Goal: Transaction & Acquisition: Purchase product/service

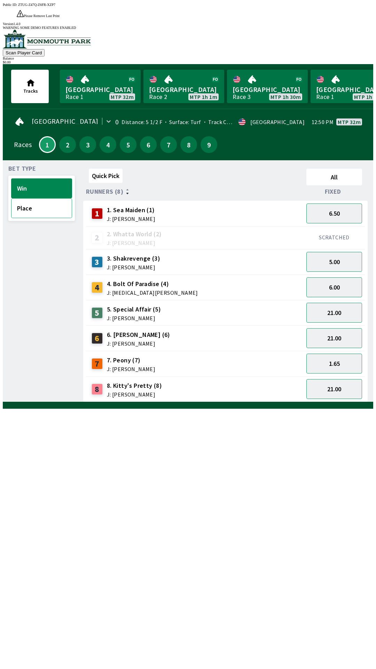
click at [32, 198] on button "Place" at bounding box center [41, 208] width 61 height 20
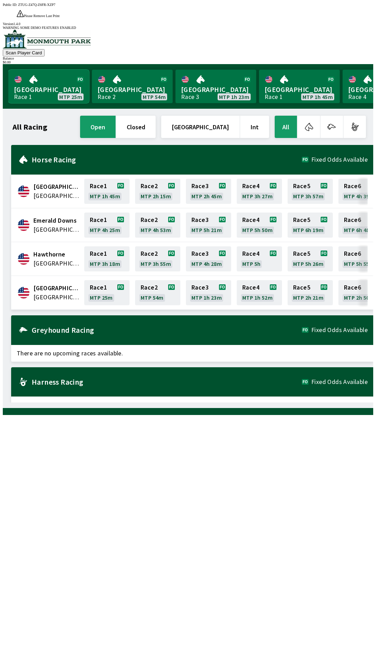
click at [44, 73] on link "[GEOGRAPHIC_DATA] Race 1 MTP 25m" at bounding box center [48, 86] width 81 height 33
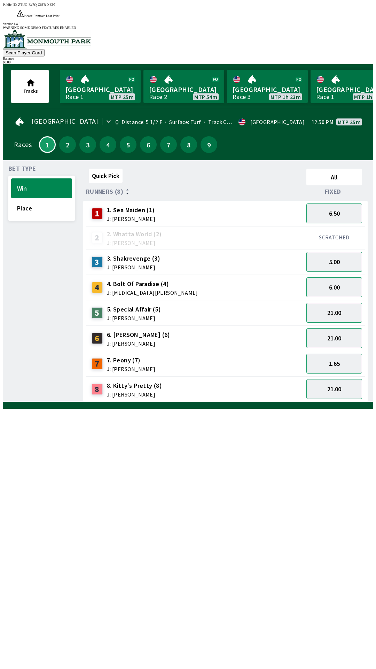
click at [177, 279] on div "4 4. Bolt Of Paradise (4) J: [MEDICAL_DATA][PERSON_NAME]" at bounding box center [195, 287] width 212 height 17
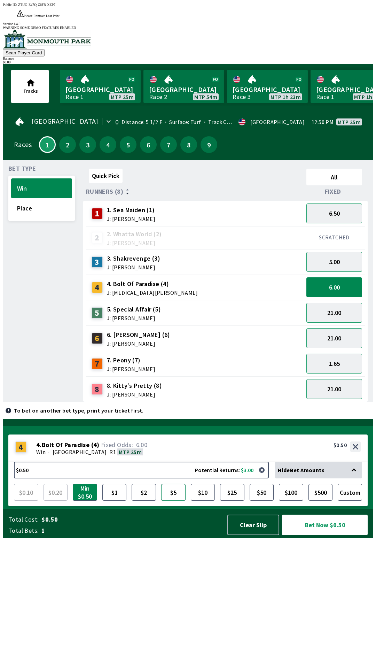
click at [176, 501] on button "$5" at bounding box center [173, 492] width 24 height 17
click at [194, 304] on div "5 5. Special Affair (5) J: [PERSON_NAME]" at bounding box center [195, 312] width 212 height 17
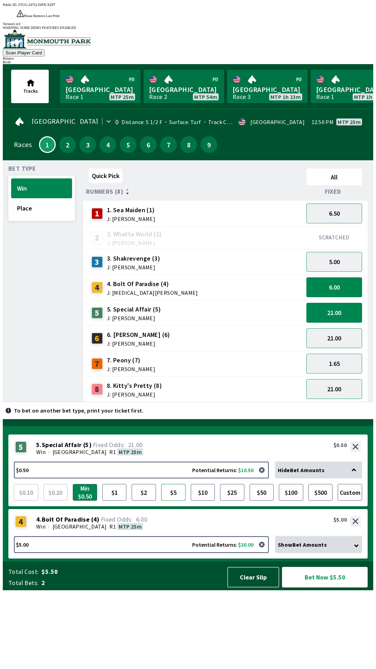
click at [175, 501] on button "$5" at bounding box center [173, 492] width 24 height 17
click at [165, 355] on div "7 7. Peony (7) J: [PERSON_NAME]" at bounding box center [195, 363] width 212 height 17
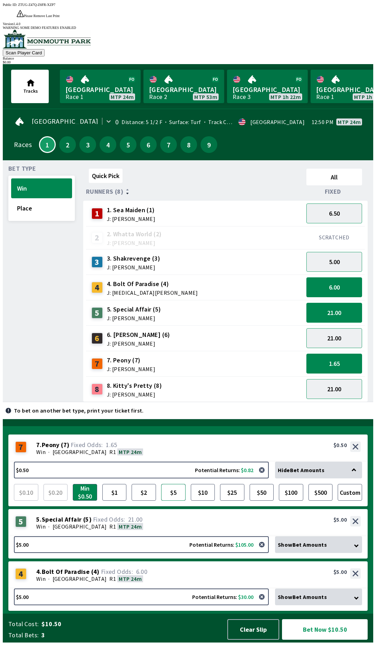
click at [172, 501] on button "$5" at bounding box center [173, 492] width 24 height 17
click at [351, 252] on button "5.00" at bounding box center [335, 262] width 56 height 20
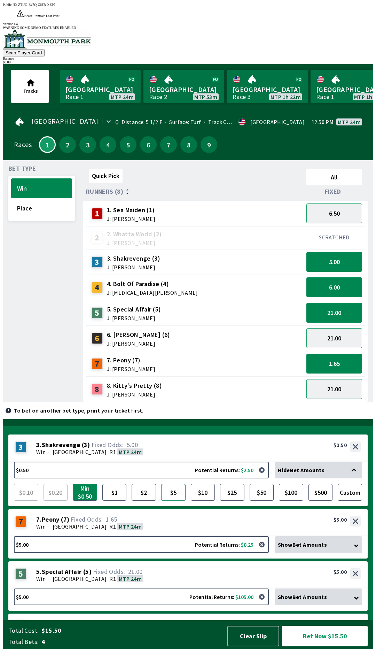
click at [173, 501] on button "$5" at bounding box center [173, 492] width 24 height 17
click at [318, 646] on button "Bet Now $20.00" at bounding box center [325, 636] width 86 height 21
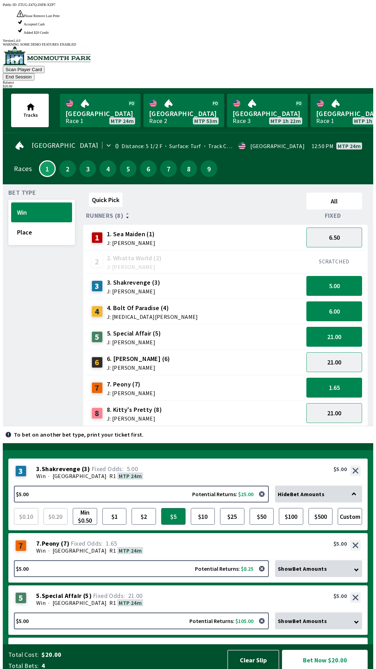
click at [325, 657] on button "Bet Now $20.00" at bounding box center [325, 660] width 86 height 21
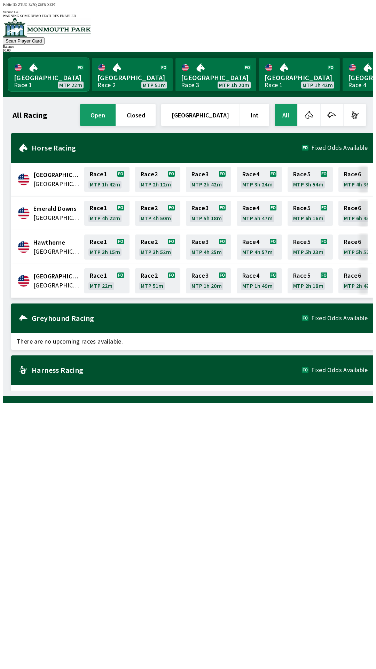
click at [37, 67] on link "[GEOGRAPHIC_DATA] Race 1 MTP 22m" at bounding box center [48, 74] width 81 height 33
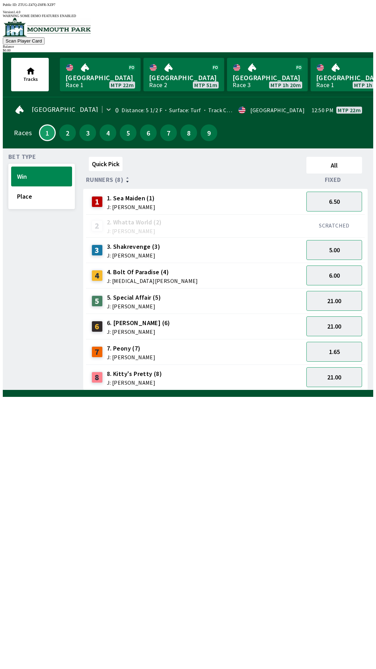
click at [151, 242] on span "3. Shakrevenge (3)" at bounding box center [133, 246] width 53 height 9
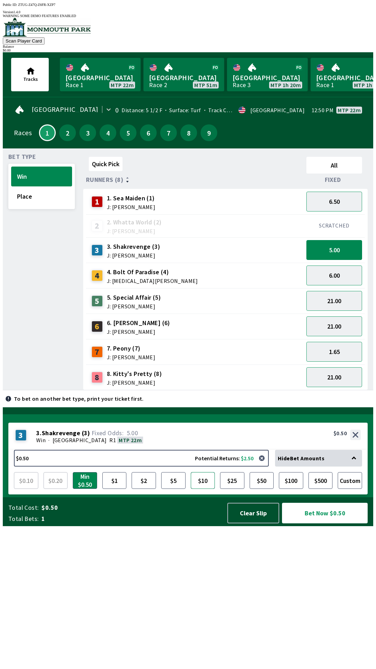
click at [200, 489] on button "$10" at bounding box center [203, 480] width 24 height 17
click at [325, 523] on button "Bet Now $10.00" at bounding box center [325, 513] width 86 height 21
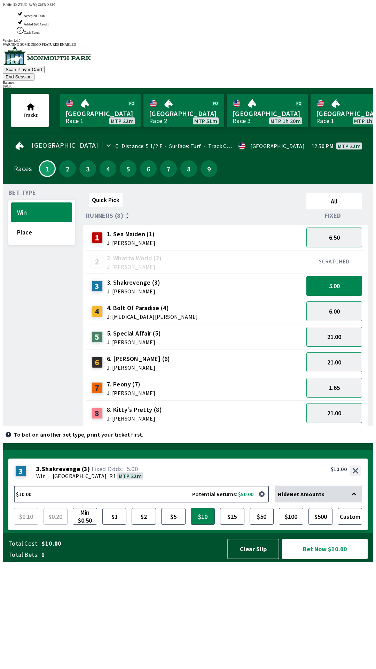
click at [329, 559] on button "Bet Now $10.00" at bounding box center [325, 548] width 86 height 21
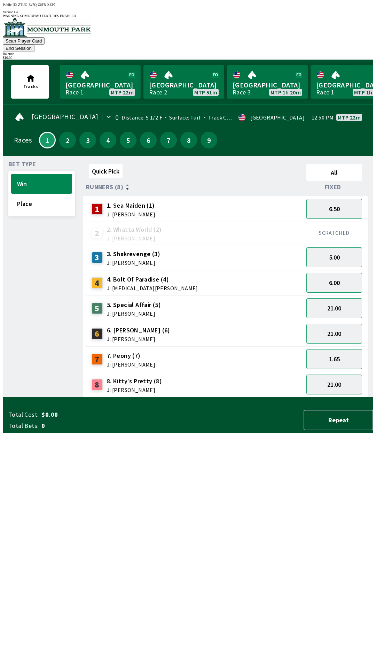
click at [187, 397] on div "Quick Pick All Runners (8) Fixed 1 1. Sea Maiden (1) J: [PERSON_NAME] 6.50 2 2.…" at bounding box center [228, 279] width 290 height 236
click at [34, 45] on button "End Session" at bounding box center [19, 48] width 32 height 7
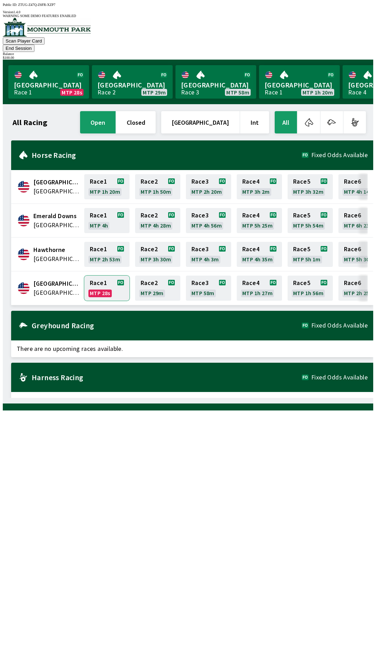
click at [102, 277] on link "Race 1 MTP 28s" at bounding box center [106, 288] width 45 height 25
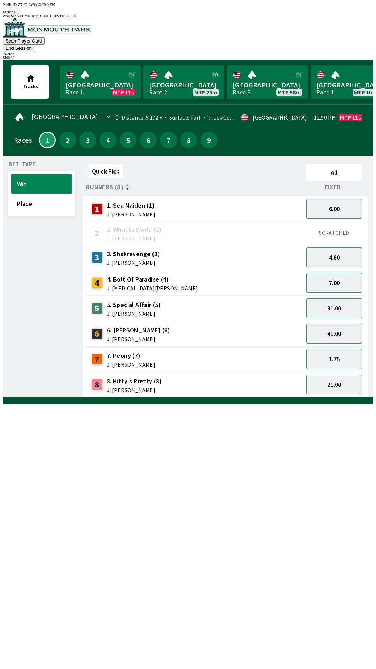
click at [34, 45] on button "End Session" at bounding box center [19, 48] width 32 height 7
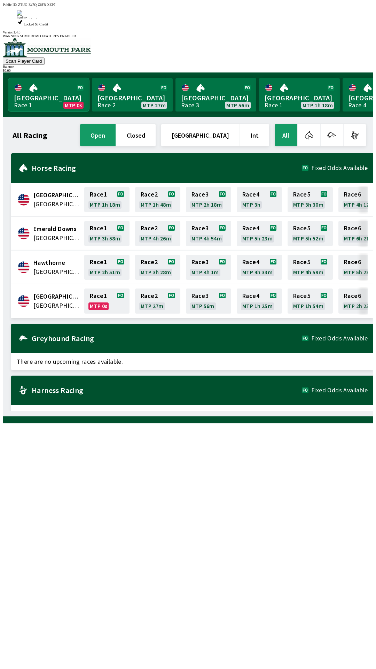
click at [35, 78] on link "Monmouth Park Race 1 MTP 0s" at bounding box center [48, 94] width 81 height 33
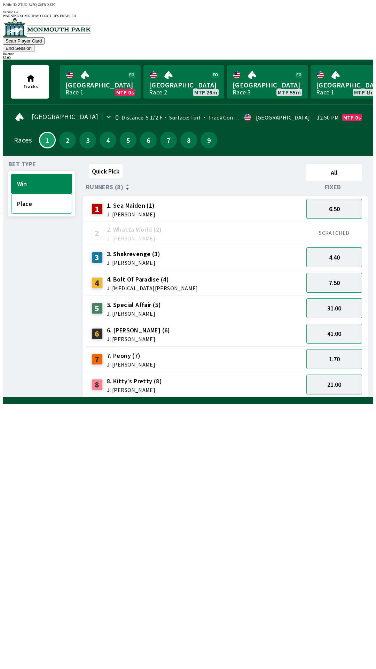
click at [25, 194] on button "Place" at bounding box center [41, 204] width 61 height 20
click at [31, 174] on button "Win" at bounding box center [41, 184] width 61 height 20
click at [133, 362] on span "J: [PERSON_NAME]" at bounding box center [131, 365] width 48 height 6
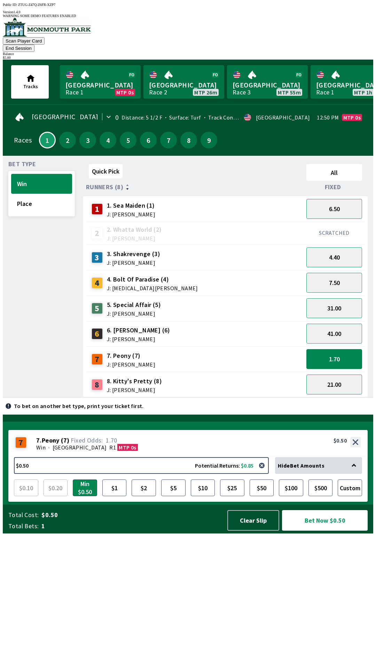
click at [82, 451] on span "[GEOGRAPHIC_DATA]" at bounding box center [80, 447] width 54 height 7
click at [34, 45] on button "End Session" at bounding box center [19, 48] width 32 height 7
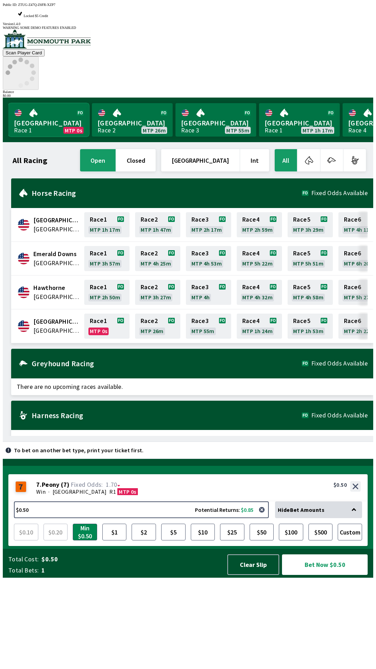
click at [44, 103] on link "Monmouth Park Race 1 MTP 0s" at bounding box center [48, 119] width 81 height 33
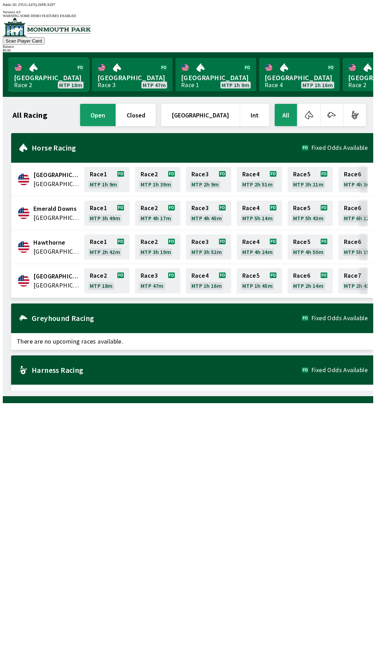
click at [59, 71] on link "[GEOGRAPHIC_DATA] Race 2 MTP 18m" at bounding box center [48, 74] width 81 height 33
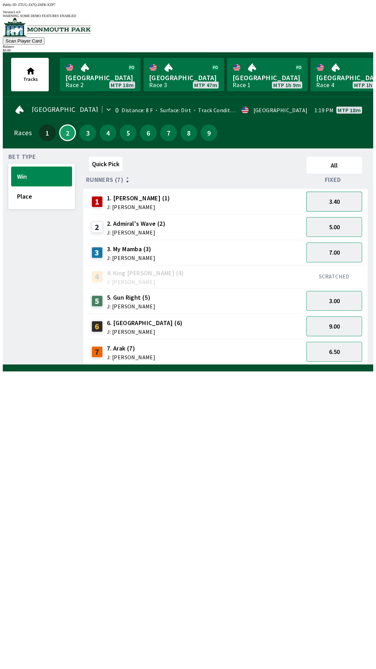
click at [341, 194] on button "3.40" at bounding box center [335, 202] width 56 height 20
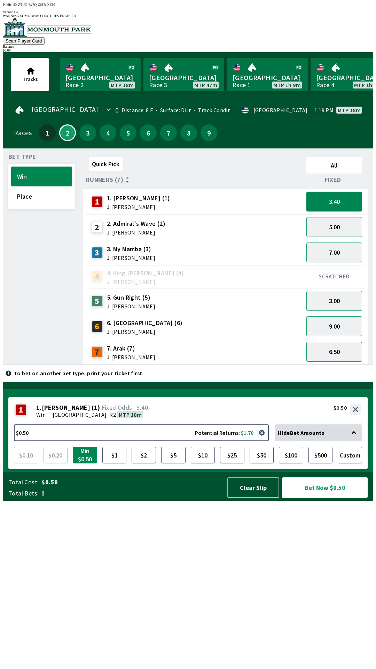
click at [332, 346] on button "6.50" at bounding box center [335, 352] width 56 height 20
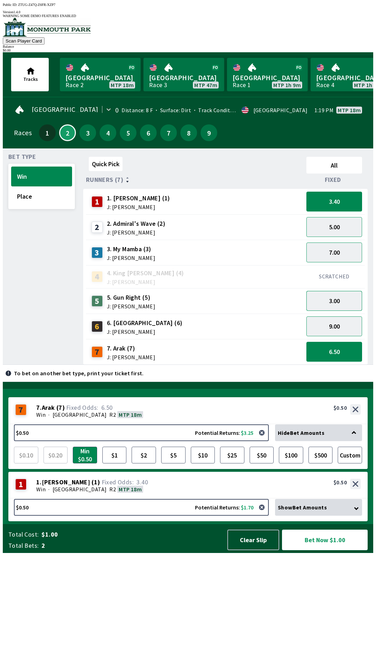
click at [346, 294] on button "3.00" at bounding box center [335, 301] width 56 height 20
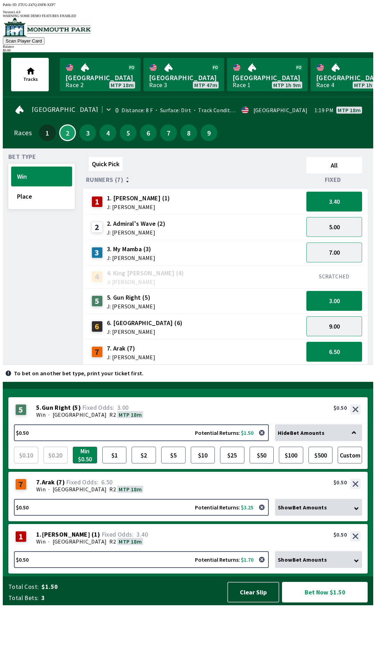
click at [332, 602] on button "Bet Now $1.50" at bounding box center [325, 592] width 86 height 21
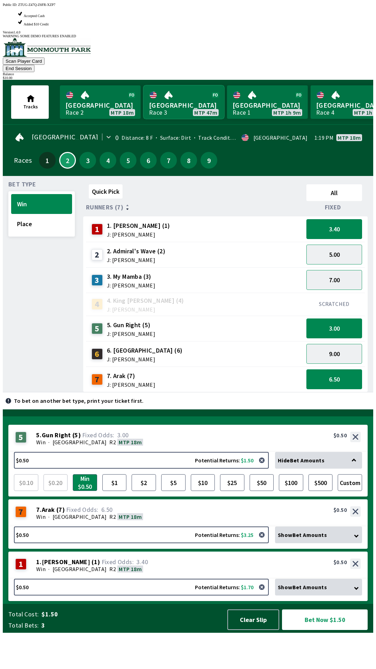
click at [189, 85] on link "[GEOGRAPHIC_DATA] Race 3 MTP 47m" at bounding box center [183, 101] width 81 height 33
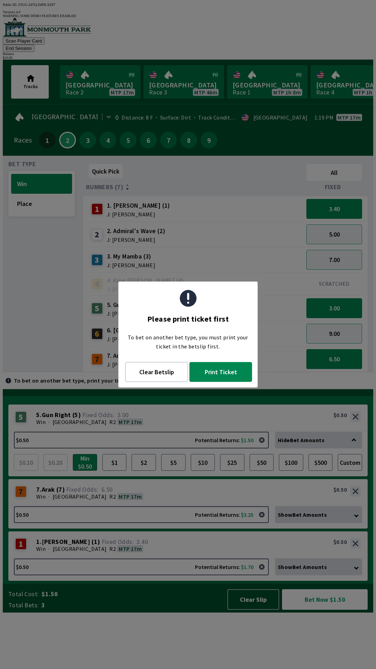
click at [239, 374] on button "Print Ticket" at bounding box center [220, 372] width 63 height 20
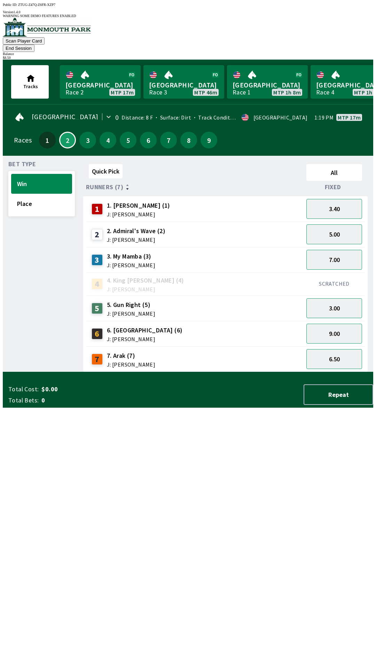
click at [34, 45] on button "End Session" at bounding box center [19, 48] width 32 height 7
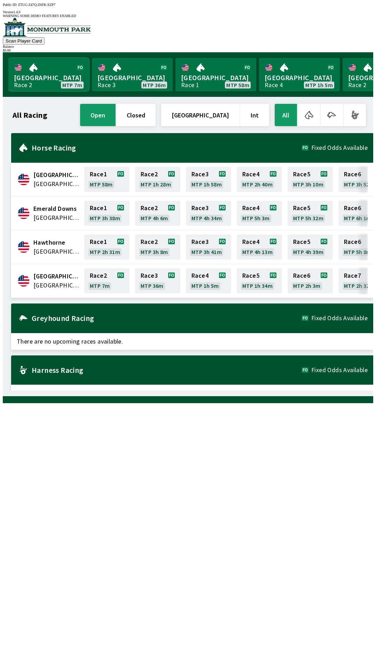
click at [50, 69] on link "[GEOGRAPHIC_DATA] Race 2 MTP 7m" at bounding box center [48, 74] width 81 height 33
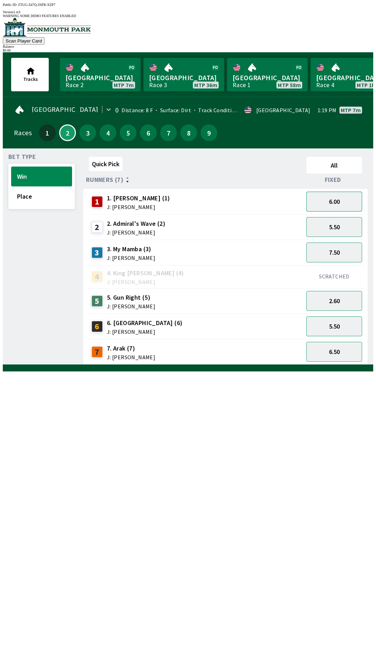
click at [319, 200] on button "6.00" at bounding box center [335, 202] width 56 height 20
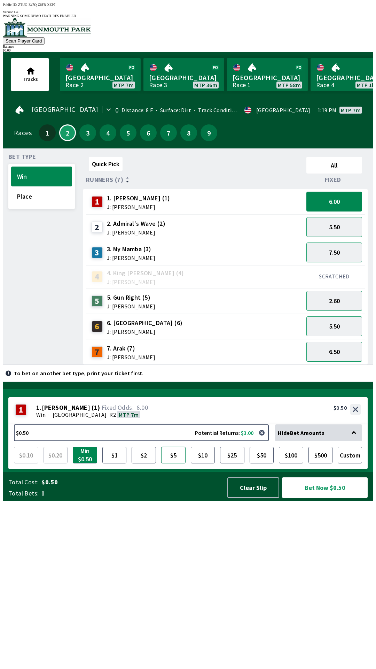
click at [169, 463] on button "$5" at bounding box center [173, 455] width 24 height 17
click at [327, 224] on button "5.50" at bounding box center [335, 227] width 56 height 20
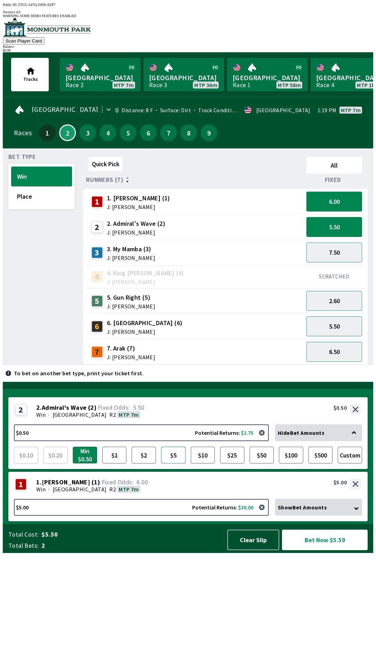
click at [173, 463] on button "$5" at bounding box center [173, 455] width 24 height 17
click at [202, 463] on button "$10" at bounding box center [203, 455] width 24 height 17
click at [189, 499] on div "1 1 . [PERSON_NAME] ( 1 ) Win · [GEOGRAPHIC_DATA] R2 MTP 7m 1. [PERSON_NAME] (1…" at bounding box center [187, 485] width 359 height 27
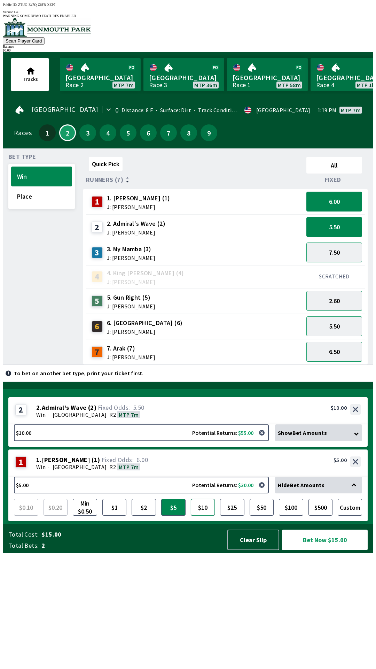
click at [205, 515] on button "$10" at bounding box center [203, 507] width 24 height 17
click at [143, 424] on div "2 2 . Admiral's Wave ( 2 ) Win · [GEOGRAPHIC_DATA] R2 MTP 7m 2. Admiral's Wave …" at bounding box center [187, 410] width 359 height 27
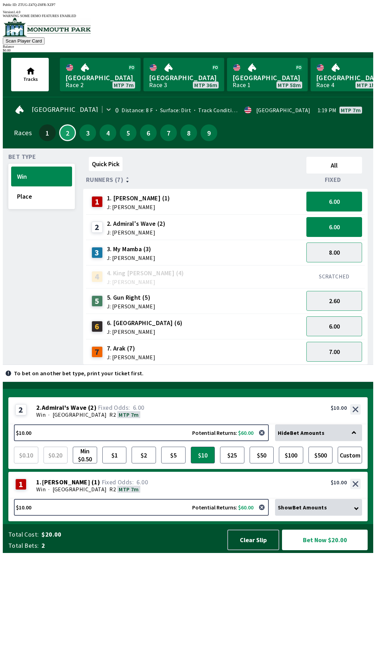
click at [137, 486] on span "6.00" at bounding box center [125, 482] width 51 height 7
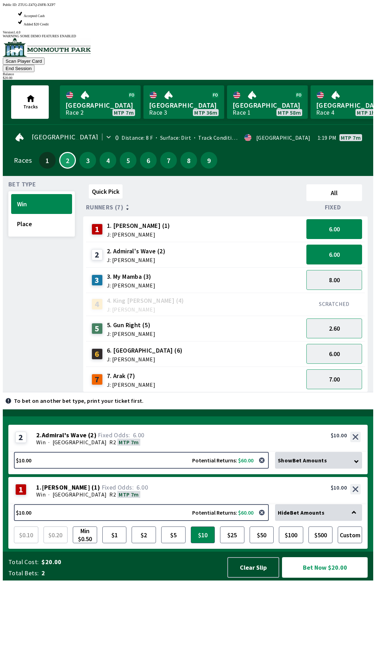
click at [331, 577] on button "Bet Now $20.00" at bounding box center [325, 567] width 86 height 21
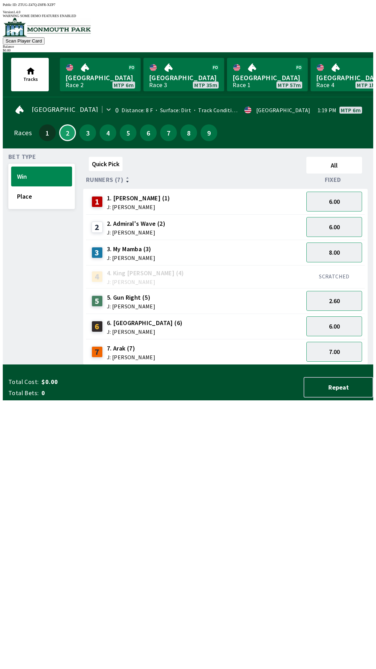
click at [207, 298] on div "5 5. Gun Right (5) J: [PERSON_NAME]" at bounding box center [195, 300] width 212 height 17
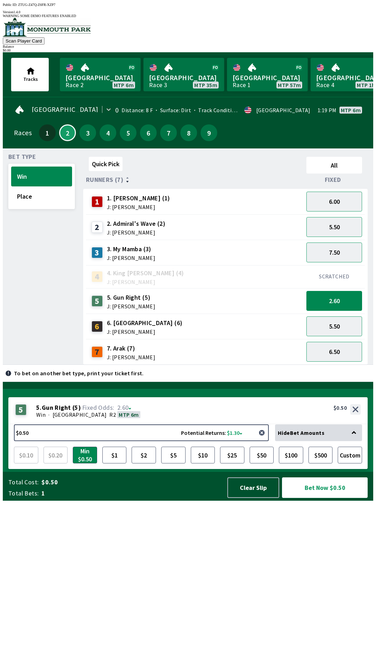
click at [263, 440] on button "button" at bounding box center [262, 433] width 14 height 14
click at [265, 440] on button "button" at bounding box center [262, 433] width 14 height 14
click at [207, 321] on div "6 6. [PERSON_NAME] (6) J: [PERSON_NAME]" at bounding box center [195, 326] width 212 height 17
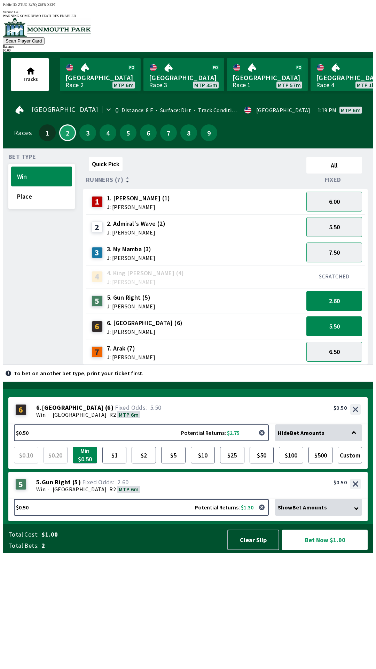
click at [263, 440] on button "button" at bounding box center [262, 433] width 14 height 14
click at [265, 440] on button "button" at bounding box center [262, 433] width 14 height 14
click at [219, 248] on div "3 3. My Mamba (3) J: [PERSON_NAME]" at bounding box center [195, 252] width 212 height 17
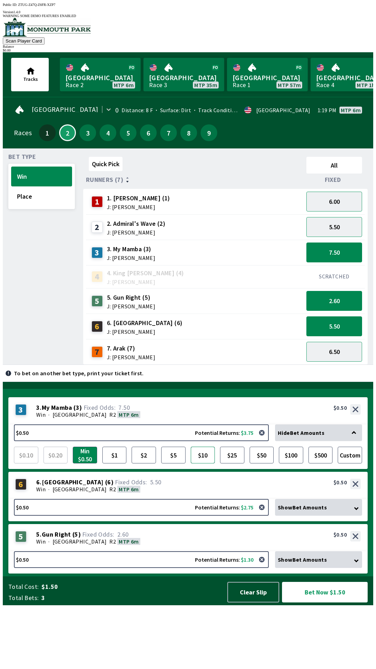
click at [208, 463] on button "$10" at bounding box center [203, 455] width 24 height 17
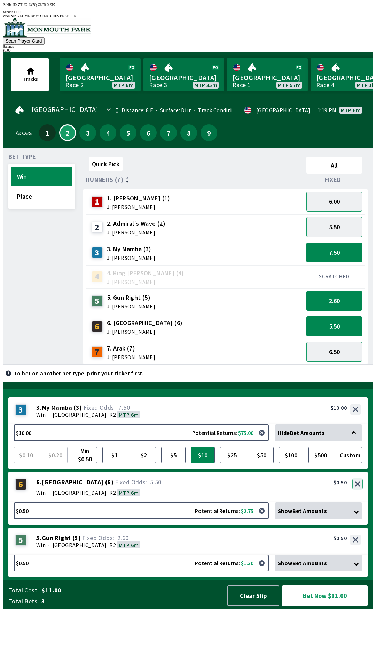
click at [358, 489] on button "button" at bounding box center [357, 484] width 10 height 10
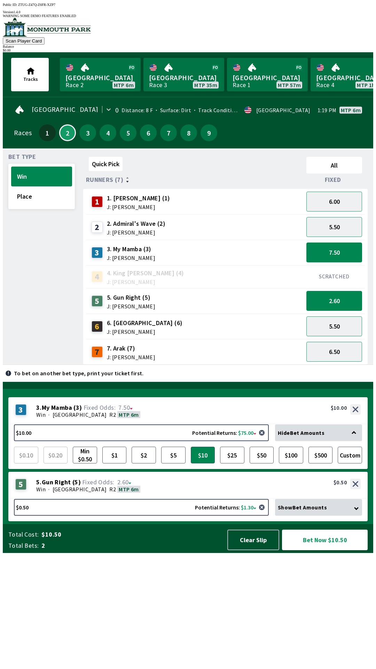
click at [168, 492] on div "Win · [GEOGRAPHIC_DATA] R2 MTP 6m" at bounding box center [198, 489] width 325 height 7
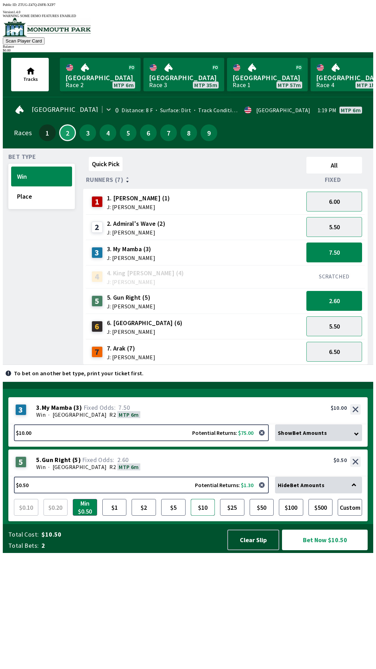
click at [201, 515] on button "$10" at bounding box center [203, 507] width 24 height 17
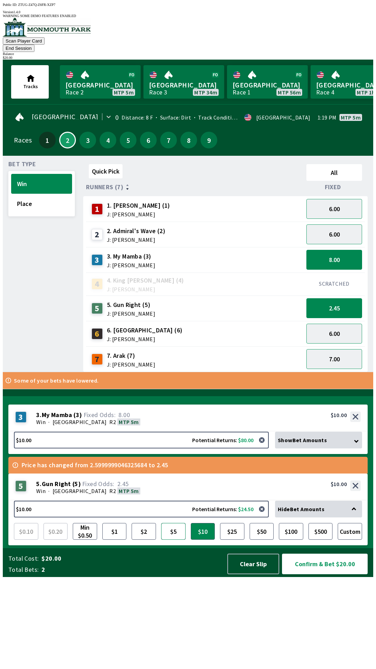
click at [176, 540] on button "$5" at bounding box center [173, 531] width 24 height 17
click at [341, 349] on button "7.00" at bounding box center [335, 359] width 56 height 20
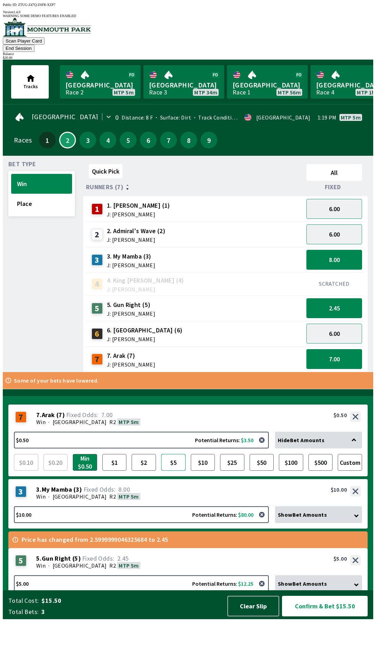
click at [175, 471] on button "$5" at bounding box center [173, 462] width 24 height 17
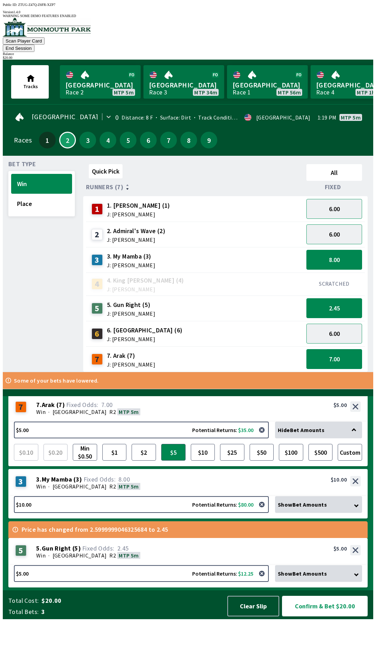
click at [318, 616] on button "Confirm & Bet $20.00" at bounding box center [325, 606] width 86 height 21
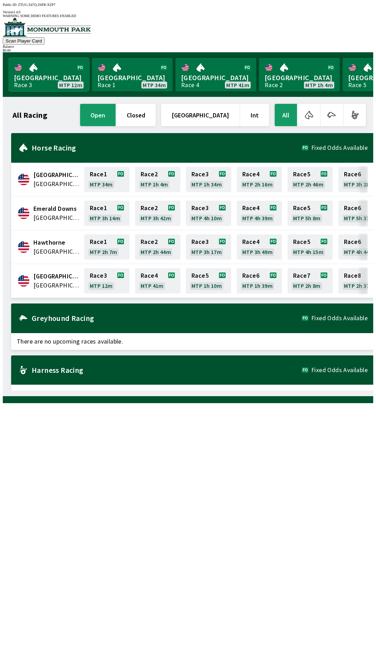
click at [47, 63] on link "Monmouth Park Race 3 MTP 12m" at bounding box center [48, 74] width 81 height 33
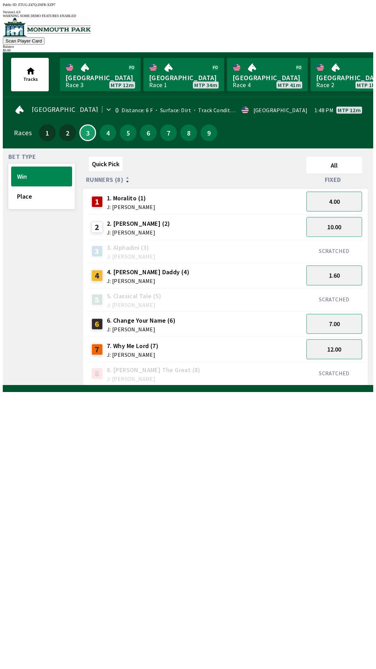
click at [131, 278] on span "J: [PERSON_NAME]" at bounding box center [148, 281] width 83 height 6
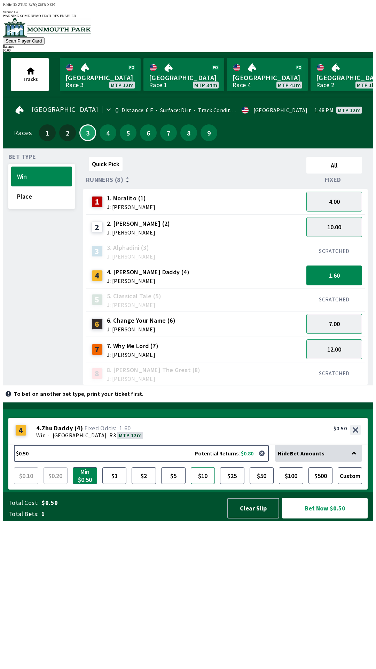
click at [202, 484] on button "$10" at bounding box center [203, 475] width 24 height 17
click at [317, 518] on button "Bet Now $10.00" at bounding box center [325, 508] width 86 height 21
click at [246, 518] on button "Clear Slip" at bounding box center [253, 508] width 52 height 21
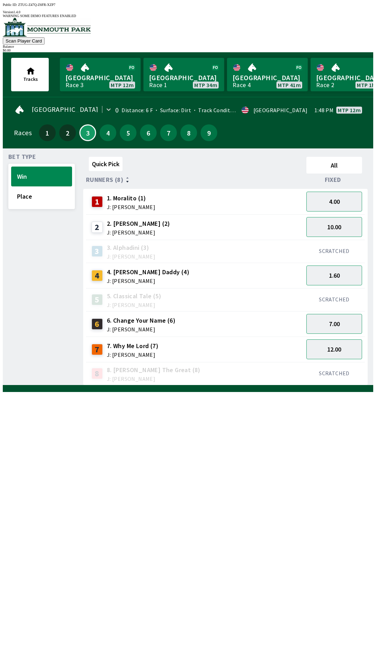
click at [251, 392] on div at bounding box center [188, 388] width 371 height 7
click at [257, 392] on div at bounding box center [188, 388] width 371 height 7
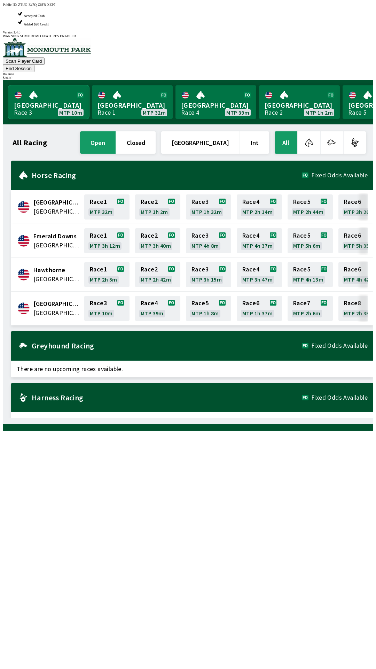
click at [50, 85] on link "[GEOGRAPHIC_DATA] Race 3 MTP 10m" at bounding box center [48, 101] width 81 height 33
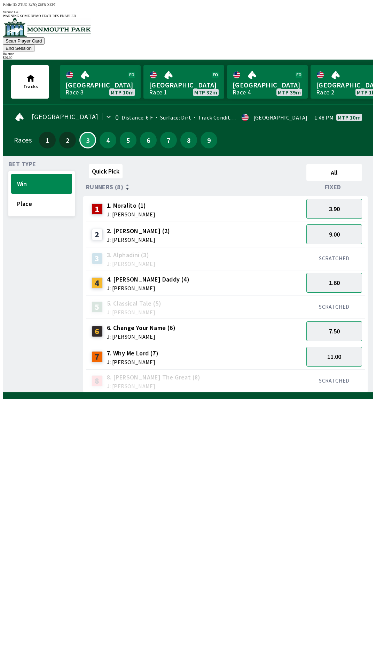
click at [175, 274] on div "4 4. [PERSON_NAME] Daddy (4) J: [PERSON_NAME]" at bounding box center [195, 282] width 212 height 17
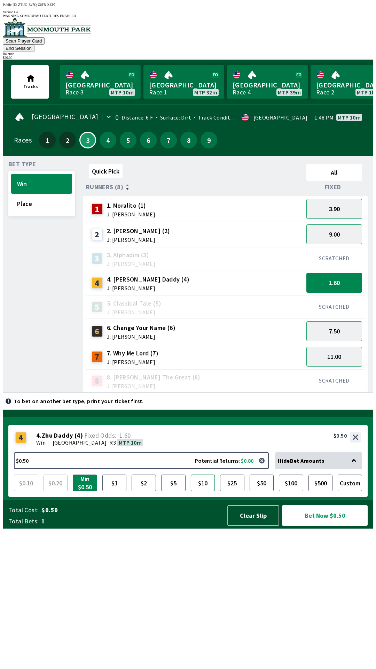
click at [204, 491] on button "$10" at bounding box center [203, 482] width 24 height 17
click at [318, 526] on button "Bet Now $10.00" at bounding box center [325, 515] width 86 height 21
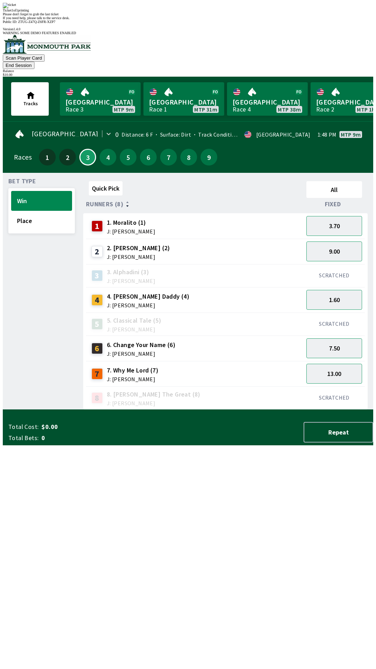
click at [140, 410] on div "Quick Pick All Runners (8) Fixed 1 1. Moralito (1) J: [PERSON_NAME] 3.70 2 2. […" at bounding box center [228, 293] width 290 height 231
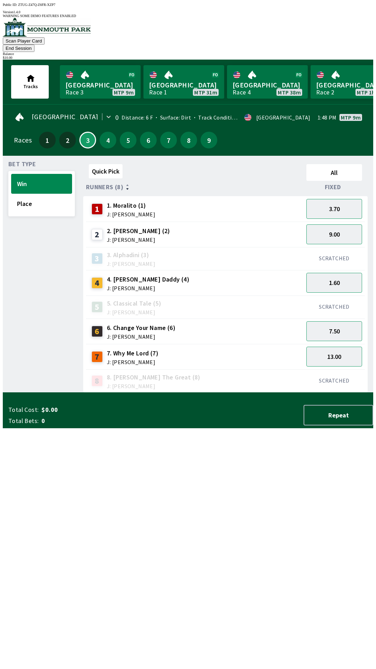
click at [34, 45] on button "End Session" at bounding box center [19, 48] width 32 height 7
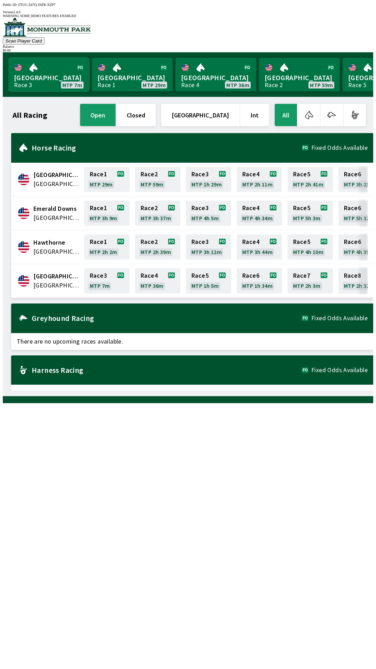
click at [41, 77] on link "[GEOGRAPHIC_DATA] Race 3 MTP 7m" at bounding box center [48, 74] width 81 height 33
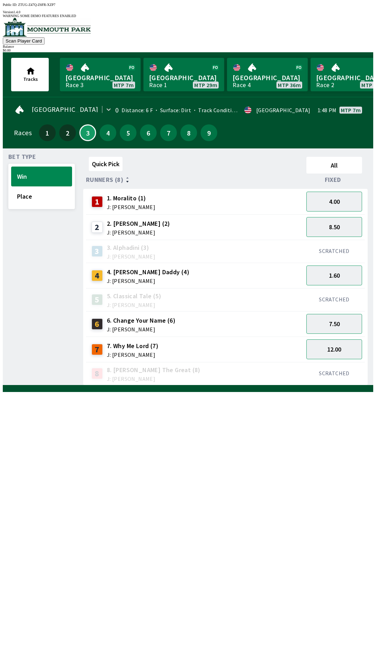
click at [335, 177] on span "Fixed" at bounding box center [333, 180] width 16 height 6
click at [333, 157] on button "All" at bounding box center [335, 165] width 56 height 17
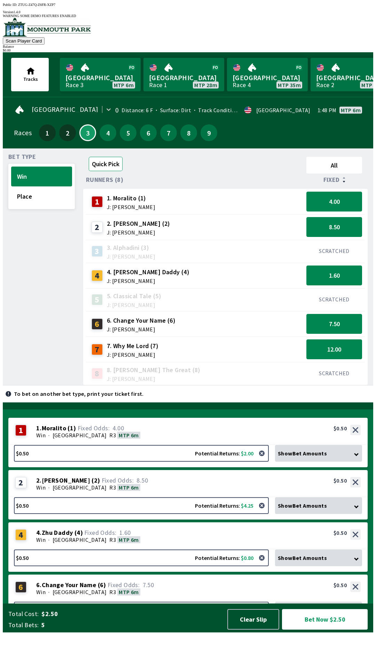
click at [120, 157] on button "Quick Pick" at bounding box center [106, 164] width 34 height 14
click at [111, 131] on div "4" at bounding box center [108, 132] width 17 height 17
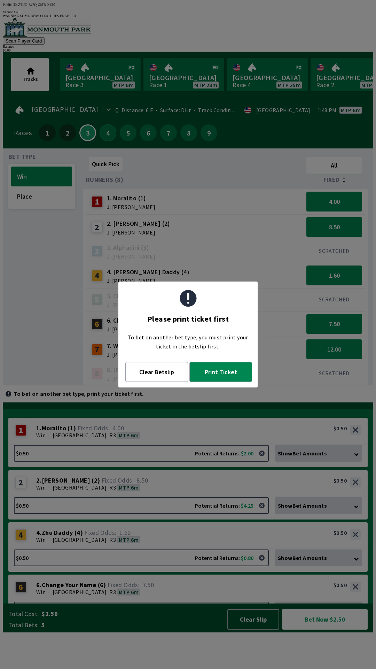
click at [105, 133] on button "4" at bounding box center [108, 132] width 17 height 17
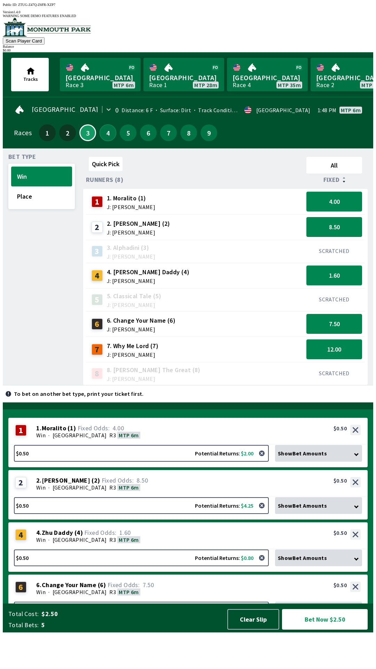
click at [109, 125] on button "4" at bounding box center [108, 132] width 17 height 17
click at [107, 138] on div "[GEOGRAPHIC_DATA] 0 Distance: 6 F Surface: Dirt Track Condition: Firm · USA 1:4…" at bounding box center [190, 124] width 365 height 48
click at [100, 129] on button "4" at bounding box center [108, 132] width 17 height 17
click at [102, 128] on button "4" at bounding box center [108, 132] width 17 height 17
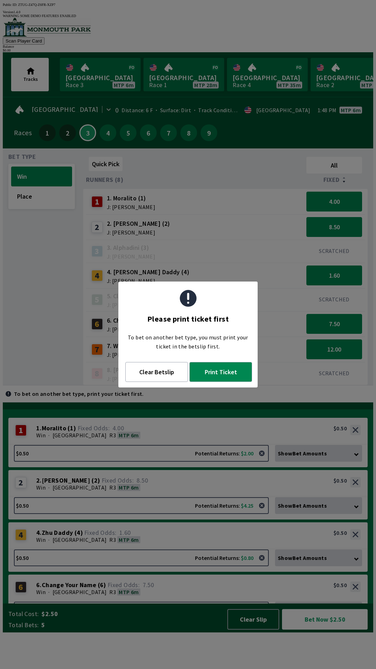
click at [48, 37] on div at bounding box center [188, 28] width 371 height 20
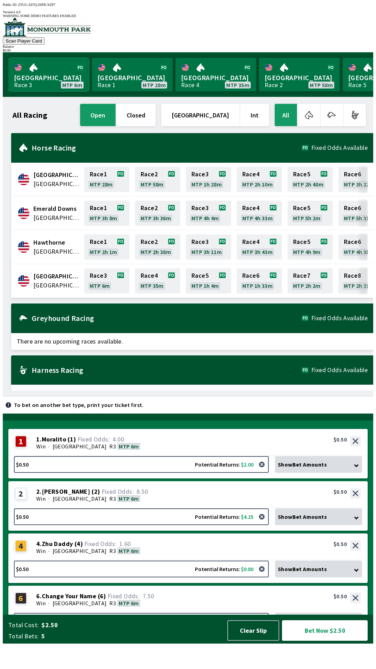
click at [29, 79] on link "[GEOGRAPHIC_DATA] Race 3 MTP 6m" at bounding box center [48, 74] width 81 height 33
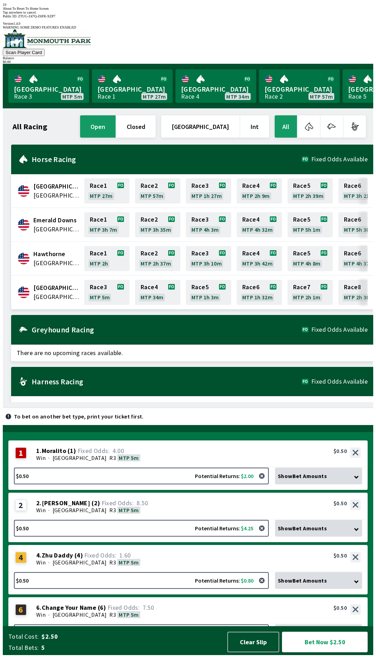
click at [242, 402] on div "All Racing open closed [GEOGRAPHIC_DATA] Int All [GEOGRAPHIC_DATA] [GEOGRAPHIC_…" at bounding box center [190, 258] width 365 height 288
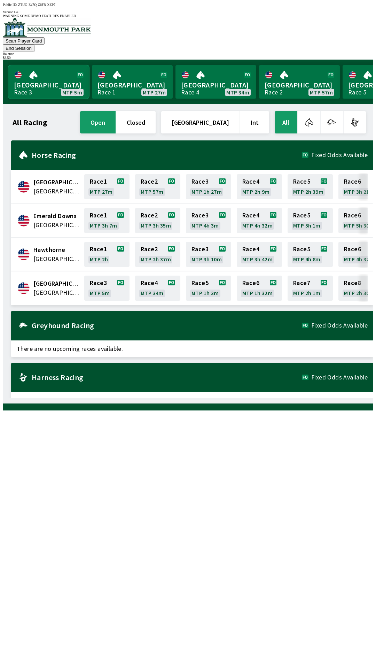
click at [46, 67] on link "Monmouth Park Race 3 MTP 5m" at bounding box center [48, 81] width 81 height 33
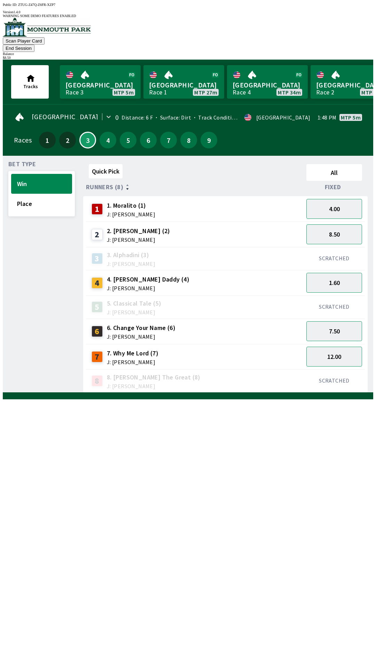
click at [134, 201] on span "1. Moralito (1)" at bounding box center [131, 205] width 48 height 9
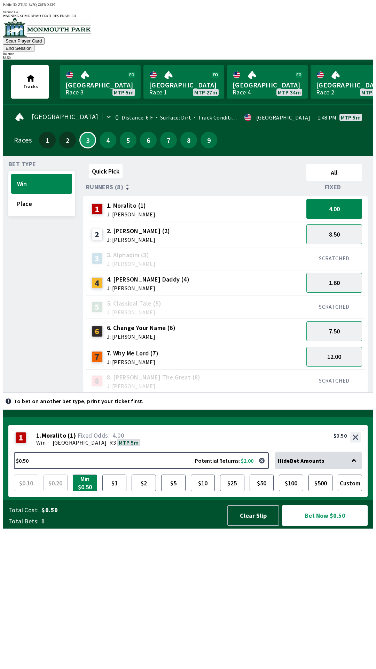
click at [149, 359] on span "J: [PERSON_NAME]" at bounding box center [133, 362] width 52 height 6
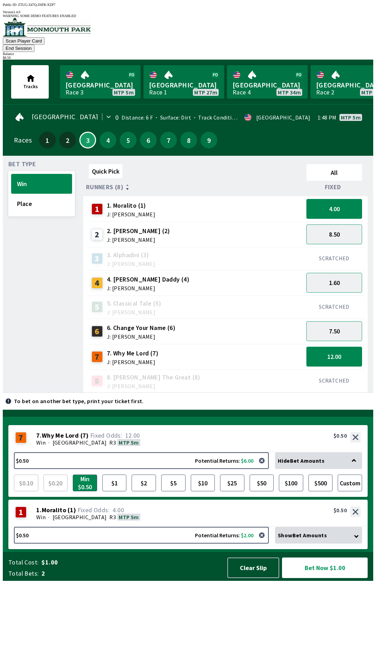
click at [150, 226] on div "2 2. [PERSON_NAME] (2) J: [PERSON_NAME]" at bounding box center [195, 234] width 212 height 17
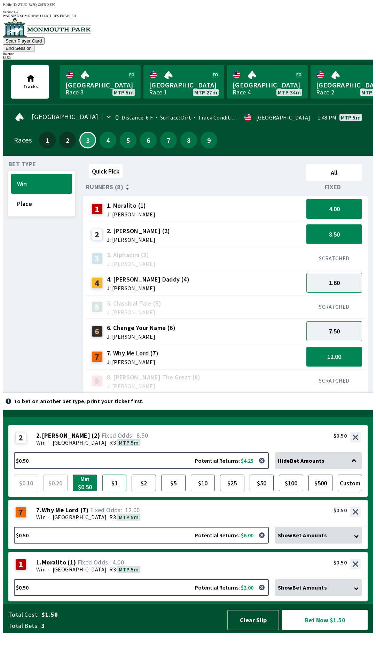
click at [113, 491] on button "$1" at bounding box center [114, 482] width 24 height 17
click at [148, 520] on div "Win · [GEOGRAPHIC_DATA] R3 MTP 5m" at bounding box center [198, 516] width 325 height 7
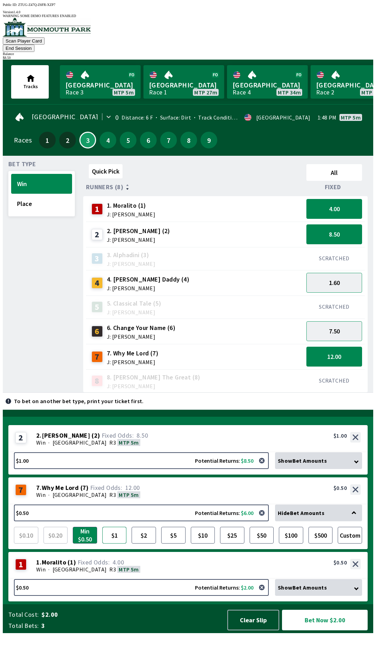
click at [115, 543] on button "$1" at bounding box center [114, 535] width 24 height 17
click at [171, 573] on div "Win · [GEOGRAPHIC_DATA] R3 MTP 5m" at bounding box center [198, 569] width 325 height 7
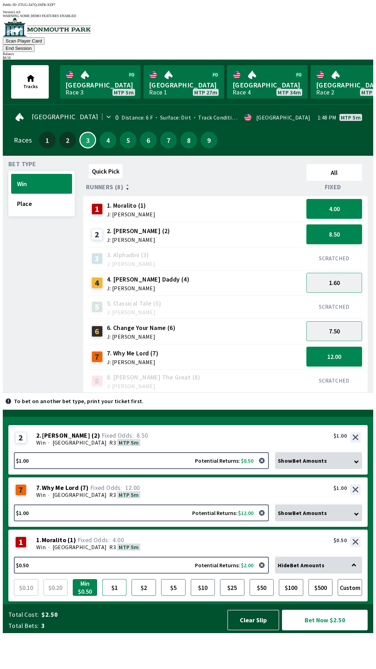
click at [110, 596] on button "$1" at bounding box center [114, 587] width 24 height 17
click at [352, 469] on div "Show Bet Amounts" at bounding box center [318, 460] width 87 height 17
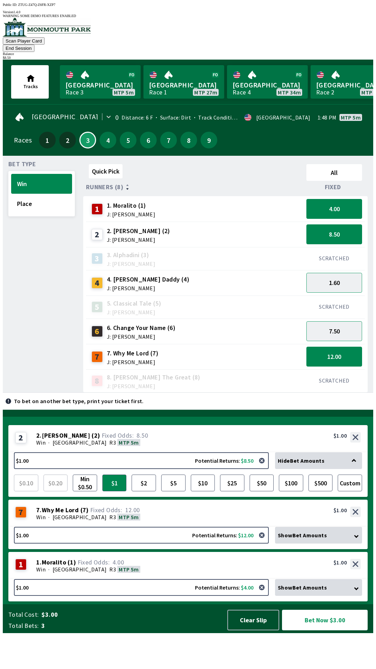
click at [350, 469] on div "Hide Bet Amounts" at bounding box center [318, 460] width 87 height 17
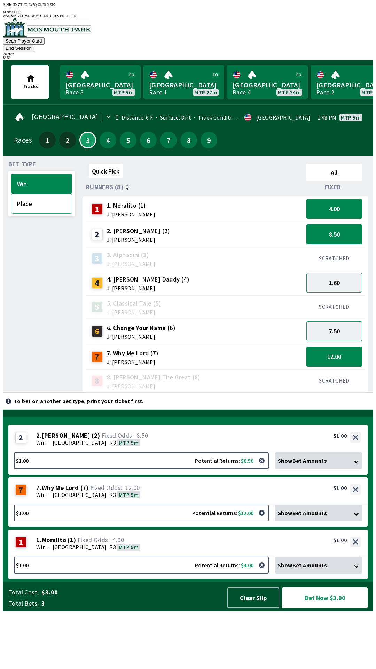
click at [45, 198] on button "Place" at bounding box center [41, 204] width 61 height 20
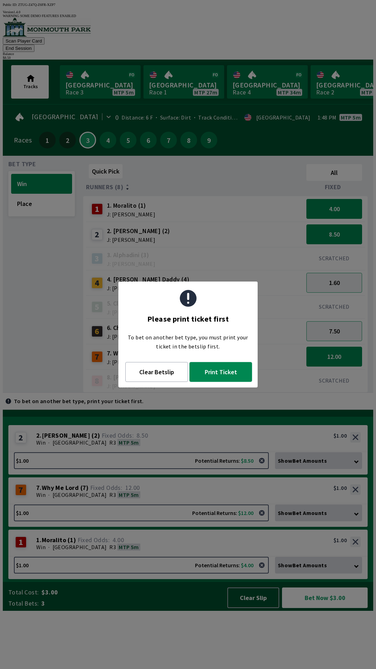
click at [237, 373] on button "Print Ticket" at bounding box center [220, 372] width 63 height 20
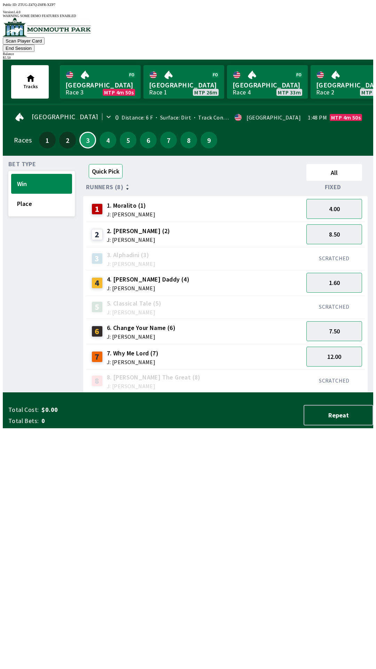
click at [105, 164] on button "Quick Pick" at bounding box center [106, 171] width 34 height 14
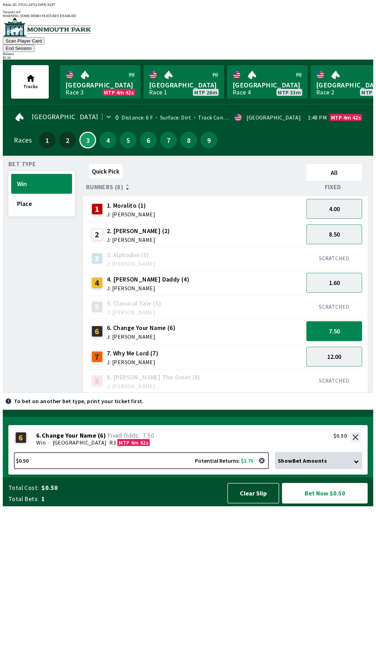
click at [336, 503] on button "Bet Now $0.50" at bounding box center [325, 493] width 86 height 21
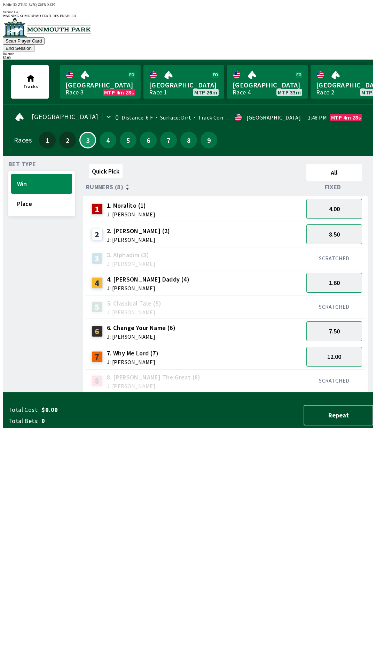
click at [294, 44] on div "Scan Player Card End Session Balance $ 5.00" at bounding box center [188, 39] width 371 height 42
click at [34, 45] on button "End Session" at bounding box center [19, 48] width 32 height 7
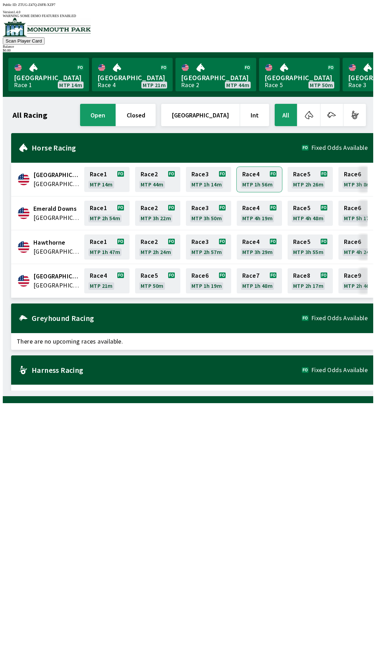
click at [249, 178] on link "Race 4 MTP 1h 56m" at bounding box center [259, 179] width 45 height 25
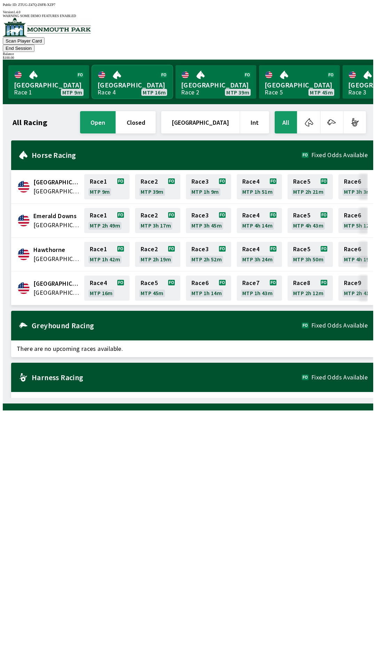
click at [125, 65] on link "Monmouth Park Race 4 MTP 16m" at bounding box center [132, 81] width 81 height 33
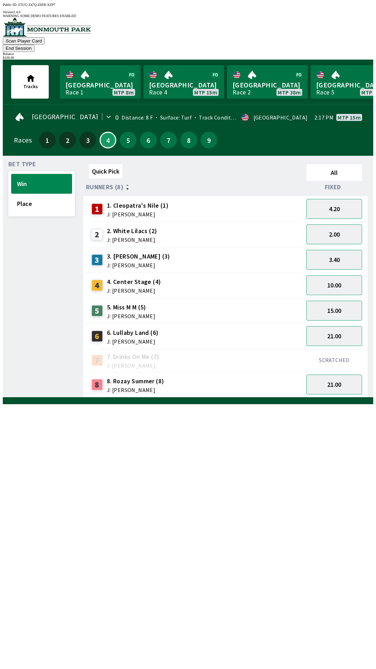
click at [204, 302] on div "5 5. Miss M M (5) J: [PERSON_NAME]" at bounding box center [195, 310] width 212 height 17
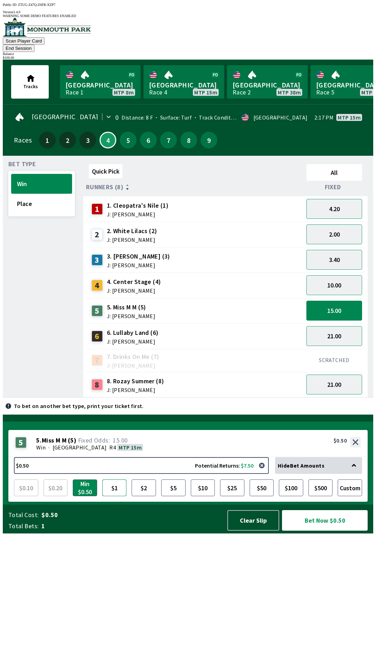
click at [115, 496] on button "$1" at bounding box center [114, 487] width 24 height 17
click at [180, 496] on button "$5" at bounding box center [173, 487] width 24 height 17
click at [311, 530] on button "Bet Now $5.00" at bounding box center [325, 520] width 86 height 21
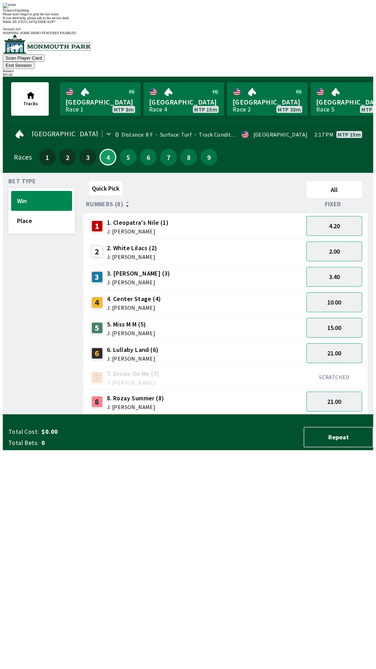
click at [280, 414] on div "Quick Pick All Runners (8) Fixed 1 1. [PERSON_NAME]'s Nile (1) J: [PERSON_NAME]…" at bounding box center [228, 296] width 290 height 236
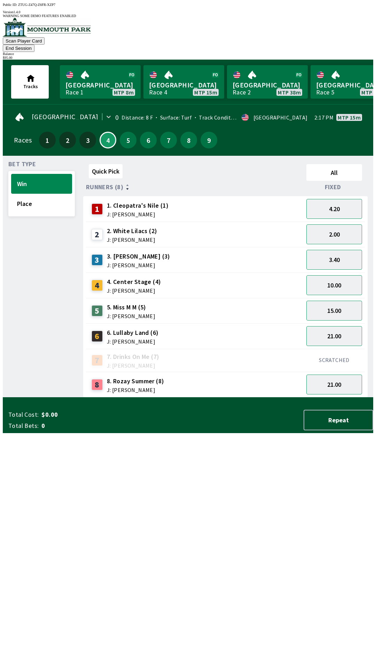
click at [34, 45] on button "End Session" at bounding box center [19, 48] width 32 height 7
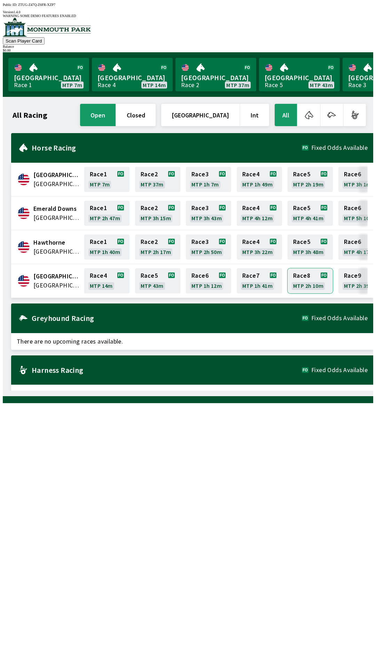
click at [305, 277] on link "Race 8 MTP 2h 10m" at bounding box center [310, 280] width 45 height 25
click at [126, 68] on link "[GEOGRAPHIC_DATA] Race 4 MTP 9m" at bounding box center [132, 74] width 81 height 33
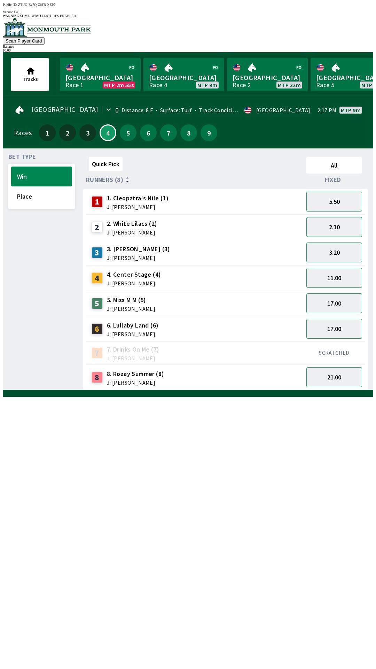
click at [333, 220] on button "2.10" at bounding box center [335, 227] width 56 height 20
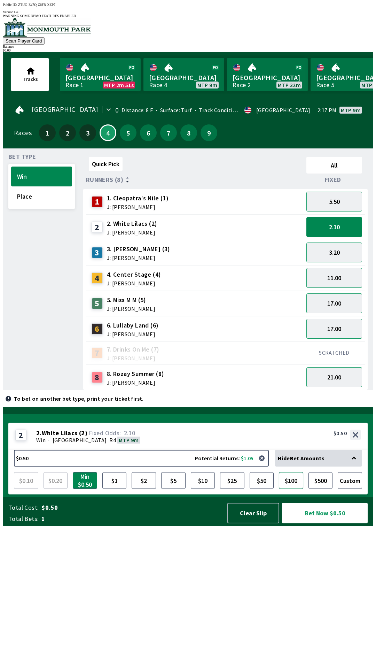
click at [300, 489] on button "$100" at bounding box center [291, 480] width 24 height 17
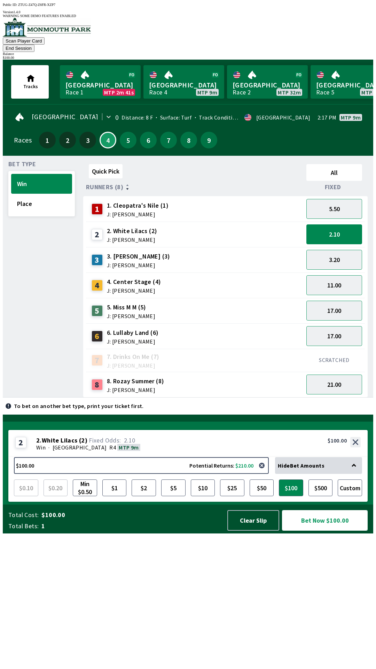
click at [323, 530] on button "Bet Now $100.00" at bounding box center [325, 520] width 86 height 21
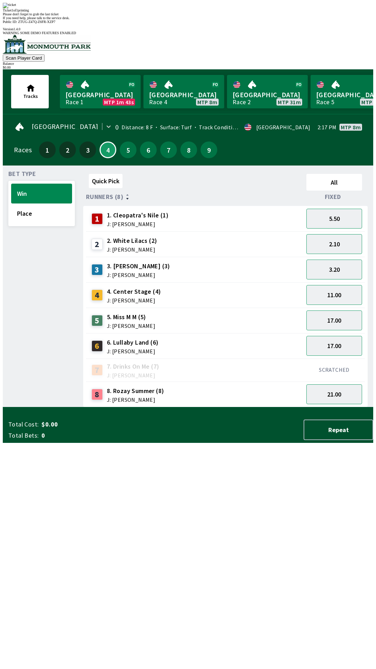
click at [150, 20] on div "Ticket 1 of 1 printing Please don't forget to grab the last ticket If you need …" at bounding box center [188, 11] width 371 height 17
click at [165, 20] on div "Ticket 1 of 1 printing Please don't forget to grab the last ticket If you need …" at bounding box center [188, 11] width 371 height 17
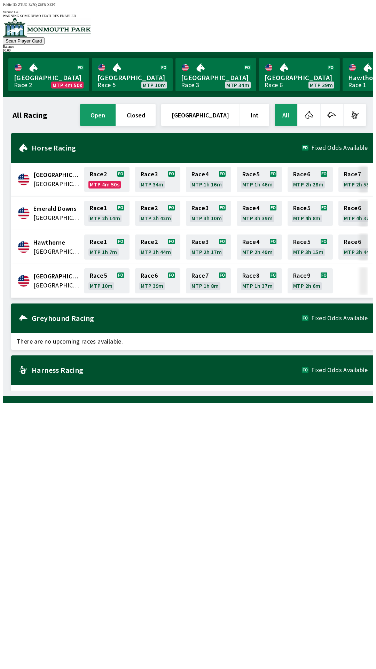
click at [156, 104] on button "closed" at bounding box center [135, 115] width 39 height 22
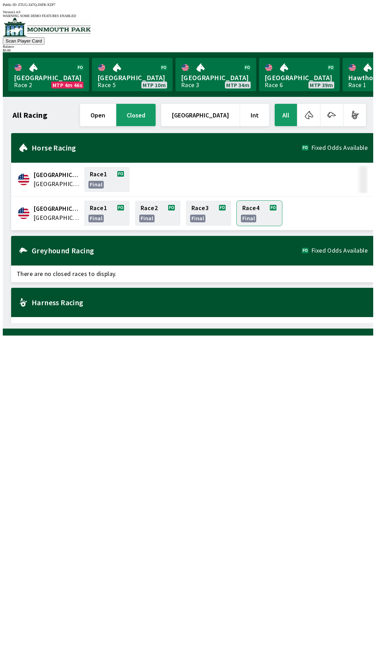
click at [254, 210] on link "Race 4 final" at bounding box center [259, 213] width 45 height 25
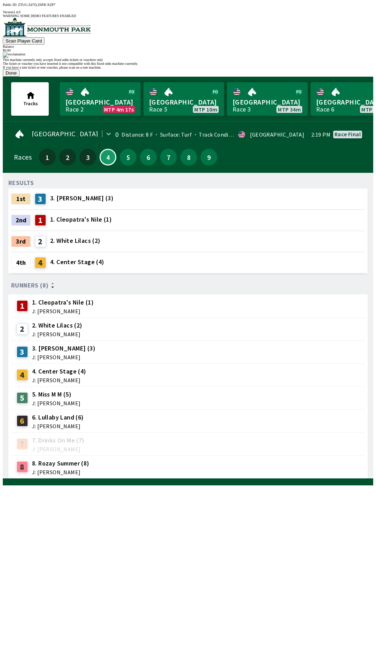
click at [20, 77] on button "Done" at bounding box center [11, 72] width 17 height 7
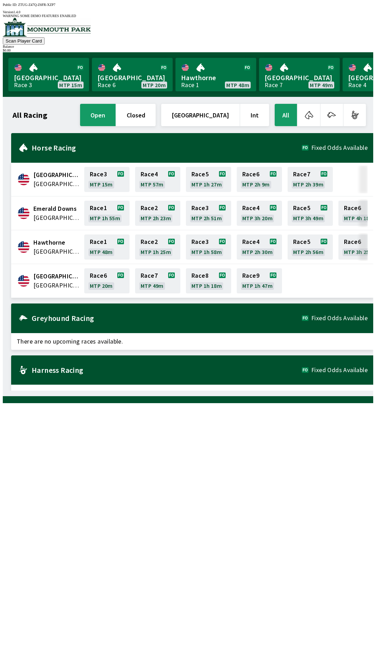
click at [294, 390] on div "All Racing open closed [GEOGRAPHIC_DATA] Int All [GEOGRAPHIC_DATA] [GEOGRAPHIC_…" at bounding box center [190, 246] width 365 height 288
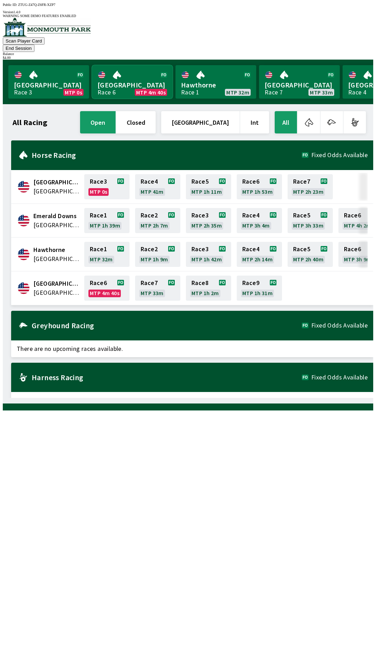
click at [115, 69] on link "[GEOGRAPHIC_DATA] Race 6 MTP 4m 40s" at bounding box center [132, 81] width 81 height 33
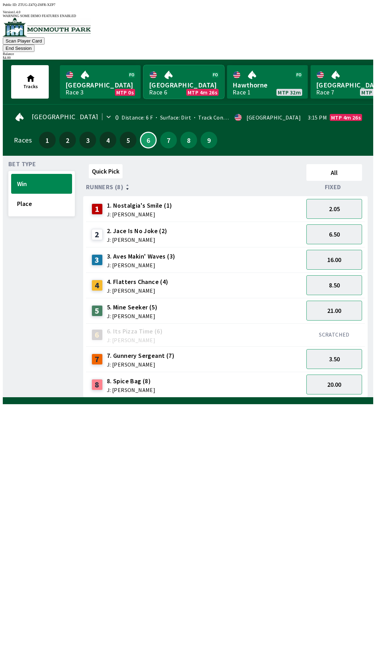
click at [180, 68] on link "[GEOGRAPHIC_DATA] Race 6 MTP 4m 26s" at bounding box center [183, 81] width 81 height 33
click at [180, 74] on link "[GEOGRAPHIC_DATA] Race 6 MTP 4m 26s" at bounding box center [183, 81] width 81 height 33
click at [344, 349] on button "3.50" at bounding box center [335, 359] width 56 height 20
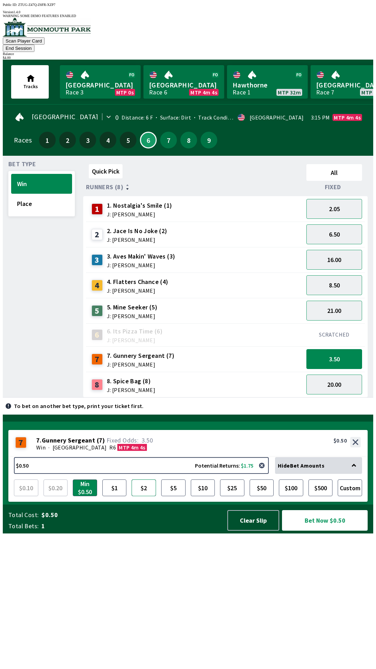
click at [143, 496] on button "$2" at bounding box center [144, 487] width 24 height 17
click at [166, 496] on button "$5" at bounding box center [173, 487] width 24 height 17
click at [109, 496] on button "$1" at bounding box center [114, 487] width 24 height 17
click at [320, 530] on button "Bet Now $1.00" at bounding box center [325, 520] width 86 height 21
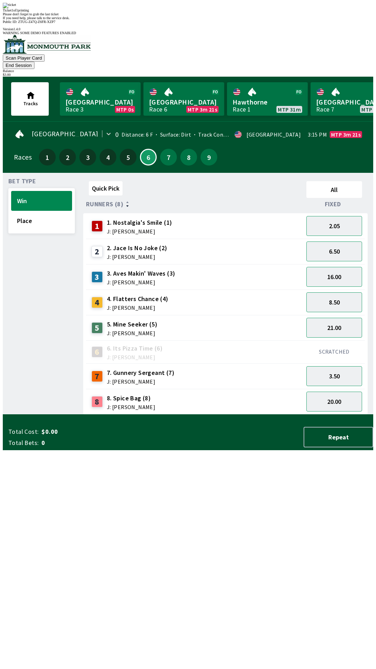
click at [201, 414] on div "Quick Pick All Runners (8) Fixed 1 1. Nostalgia's Smile (1) J: [PERSON_NAME] 2.…" at bounding box center [228, 296] width 290 height 236
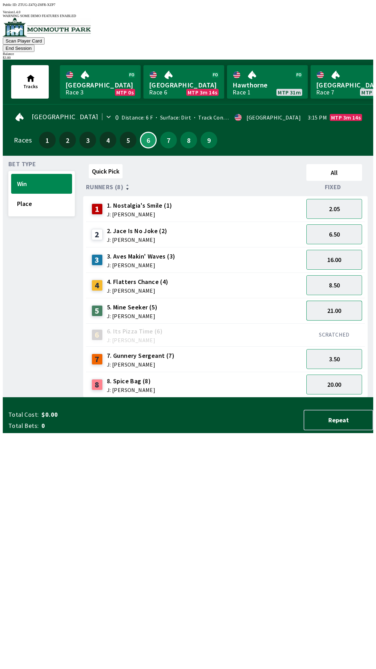
click at [342, 301] on button "21.00" at bounding box center [335, 311] width 56 height 20
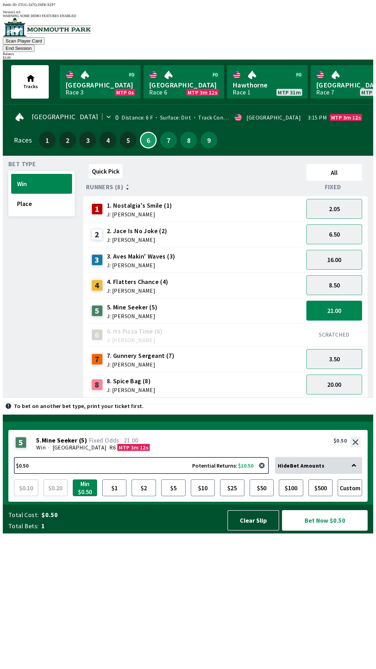
click at [146, 496] on button "$2" at bounding box center [144, 487] width 24 height 17
click at [328, 530] on button "Bet Now $2.00" at bounding box center [325, 520] width 86 height 21
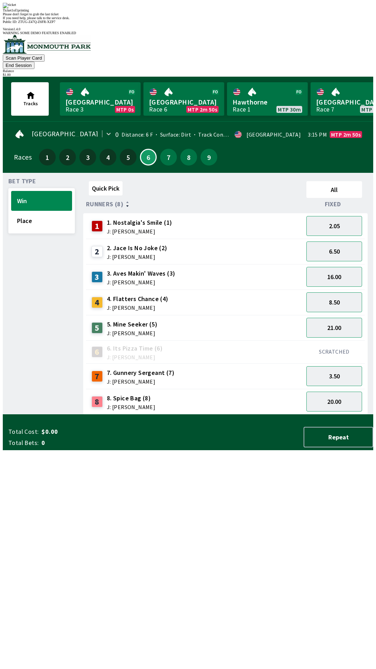
click at [188, 414] on div "Quick Pick All Runners (8) Fixed 1 1. Nostalgia's Smile (1) J: [PERSON_NAME] 2.…" at bounding box center [228, 296] width 290 height 236
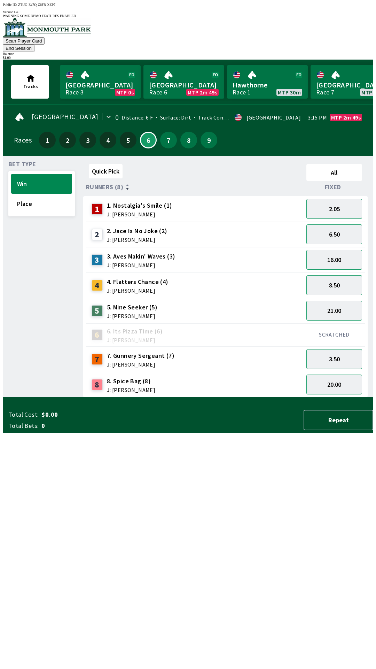
click at [202, 397] on div "Quick Pick All Runners (8) Fixed 1 1. Nostalgia's Smile (1) J: [PERSON_NAME] 2.…" at bounding box center [228, 279] width 290 height 236
click at [127, 132] on button "5" at bounding box center [128, 140] width 17 height 17
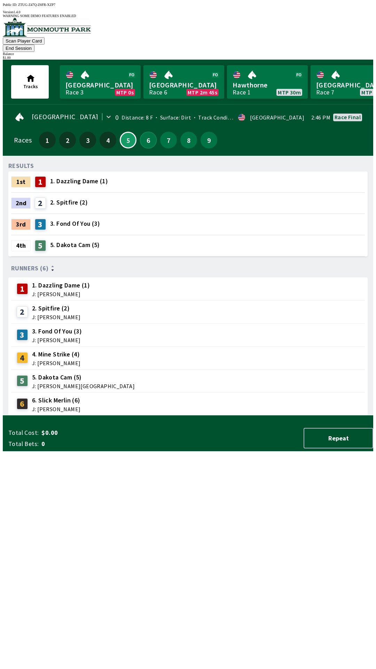
click at [142, 132] on button "6" at bounding box center [148, 140] width 17 height 17
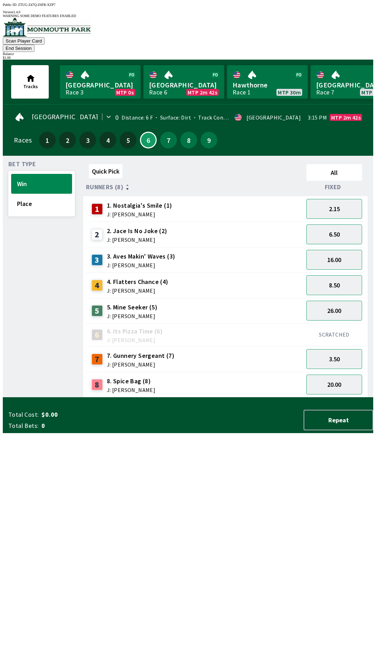
click at [189, 397] on div "Quick Pick All Runners (8) Fixed 1 1. Nostalgia's Smile (1) J: [PERSON_NAME] 2.…" at bounding box center [228, 279] width 290 height 236
click at [120, 397] on div "Quick Pick All Runners (8) Fixed 1 1. Nostalgia's Smile (1) J: [PERSON_NAME] 2.…" at bounding box center [228, 279] width 290 height 236
click at [106, 397] on div "Quick Pick All Runners (8) Fixed 1 1. Nostalgia's Smile (1) J: [PERSON_NAME] 2.…" at bounding box center [228, 279] width 290 height 236
click at [148, 397] on div "Quick Pick All Runners (8) Fixed 1 1. Nostalgia's Smile (1) J: [PERSON_NAME] 2.…" at bounding box center [228, 279] width 290 height 236
click at [157, 397] on div "Quick Pick All Runners (8) Fixed 1 1. Nostalgia's Smile (1) J: [PERSON_NAME] 2.…" at bounding box center [228, 279] width 290 height 236
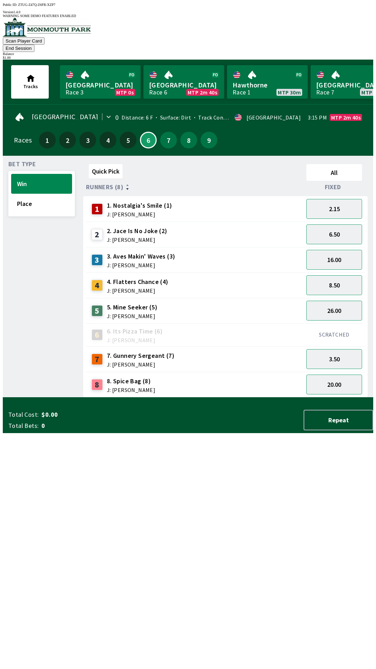
click at [184, 397] on div "Quick Pick All Runners (8) Fixed 1 1. Nostalgia's Smile (1) J: [PERSON_NAME] 2.…" at bounding box center [228, 279] width 290 height 236
click at [183, 397] on div "Quick Pick All Runners (8) Fixed 1 1. Nostalgia's Smile (1) J: [PERSON_NAME] 2.…" at bounding box center [228, 279] width 290 height 236
click at [247, 397] on div "Quick Pick All Runners (8) Fixed 1 1. Nostalgia's Smile (1) J: [PERSON_NAME] 2.…" at bounding box center [228, 279] width 290 height 236
click at [340, 56] on div "$ 1.00" at bounding box center [188, 58] width 371 height 4
click at [34, 45] on button "End Session" at bounding box center [19, 48] width 32 height 7
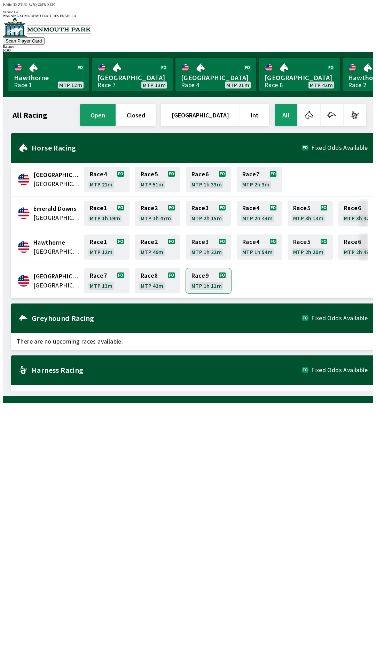
click at [214, 271] on link "Race 9 MTP 1h 11m" at bounding box center [208, 280] width 45 height 25
click at [123, 59] on link "[GEOGRAPHIC_DATA] Race 7 MTP 8m" at bounding box center [132, 74] width 81 height 33
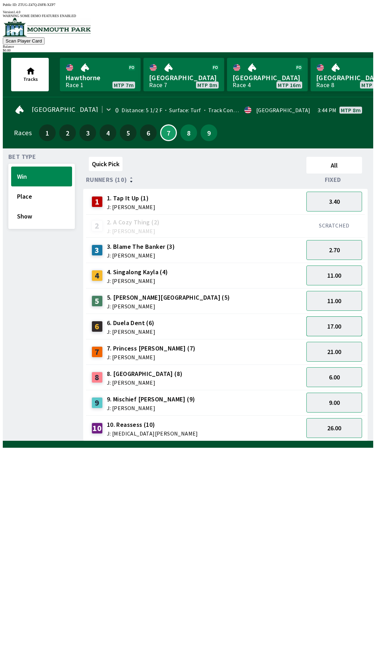
click at [346, 325] on button "17.00" at bounding box center [335, 326] width 56 height 20
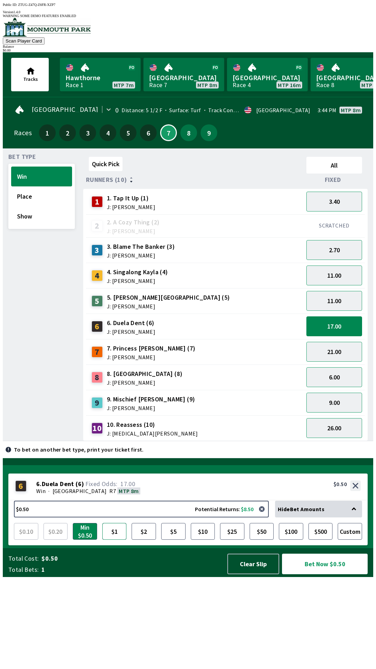
click at [116, 540] on button "$1" at bounding box center [114, 531] width 24 height 17
click at [325, 574] on button "Bet Now $1.00" at bounding box center [325, 563] width 86 height 21
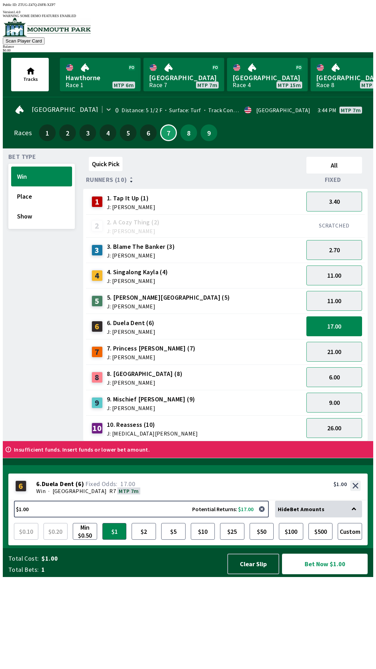
click at [328, 574] on button "Bet Now $1.00" at bounding box center [325, 563] width 86 height 21
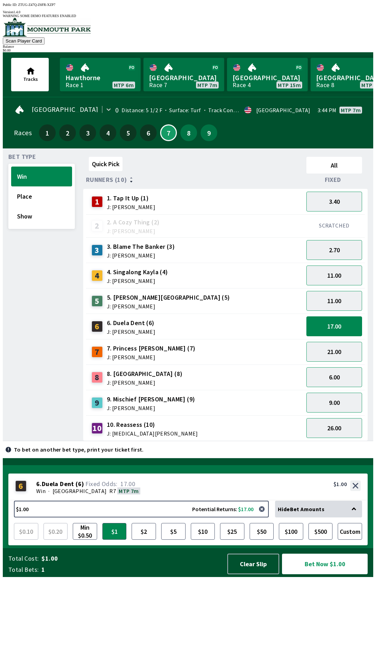
click at [101, 465] on div at bounding box center [188, 461] width 371 height 7
click at [137, 458] on div "To bet on another bet type, print your ticket first." at bounding box center [188, 449] width 371 height 17
click at [328, 574] on button "Bet Now $1.00" at bounding box center [325, 563] width 86 height 21
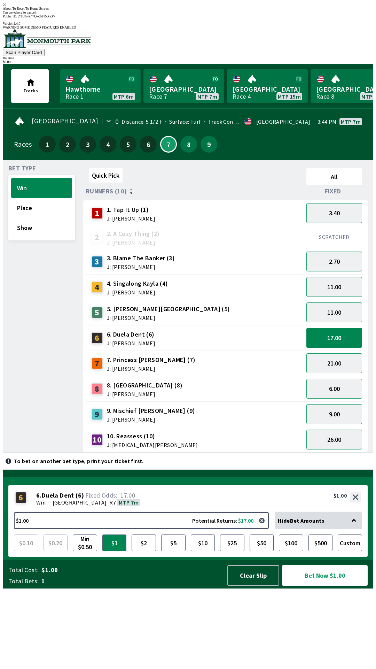
click at [216, 406] on div "9 9. Mischief [PERSON_NAME] (9) J: [PERSON_NAME]" at bounding box center [195, 413] width 218 height 25
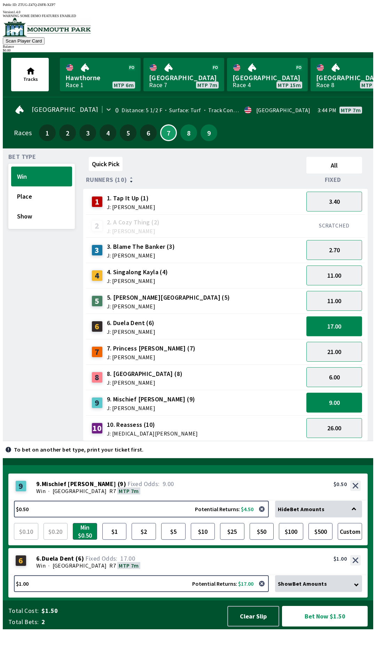
click at [347, 325] on button "17.00" at bounding box center [335, 326] width 56 height 20
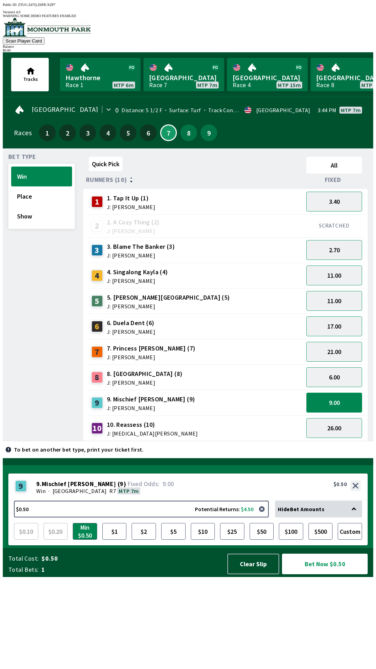
click at [344, 399] on button "9.00" at bounding box center [335, 403] width 56 height 20
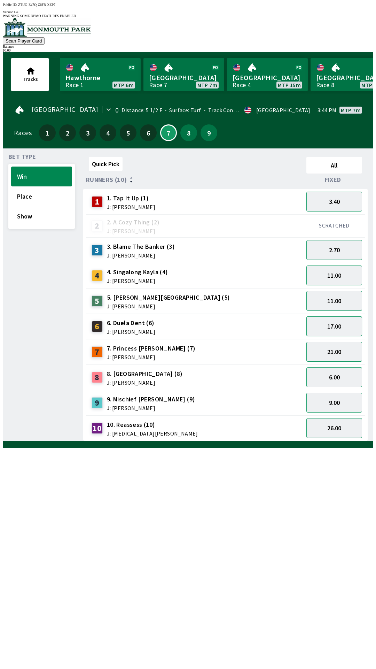
click at [345, 319] on button "17.00" at bounding box center [335, 326] width 56 height 20
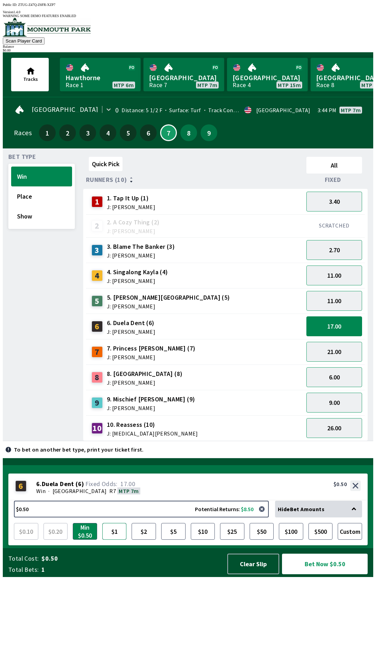
click at [116, 540] on button "$1" at bounding box center [114, 531] width 24 height 17
click at [325, 574] on button "Bet Now $1.00" at bounding box center [325, 563] width 86 height 21
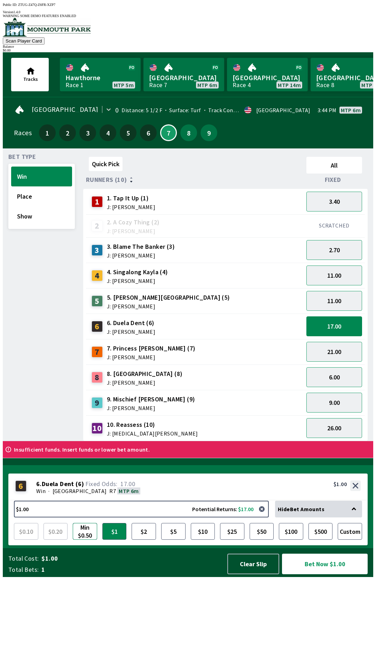
click at [90, 540] on button "Min $0.50" at bounding box center [85, 531] width 24 height 17
click at [316, 574] on button "Bet Now $0.50" at bounding box center [325, 563] width 86 height 21
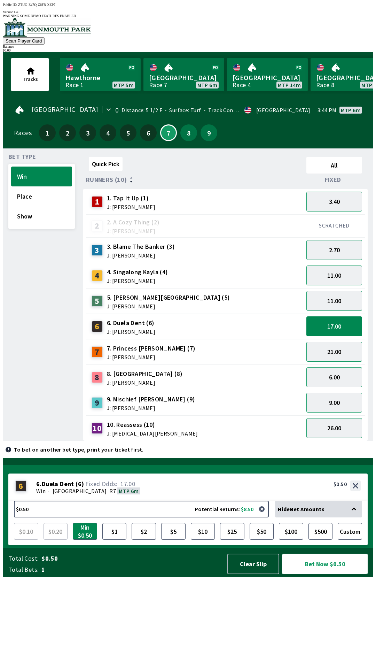
click at [337, 574] on button "Bet Now $0.50" at bounding box center [325, 563] width 86 height 21
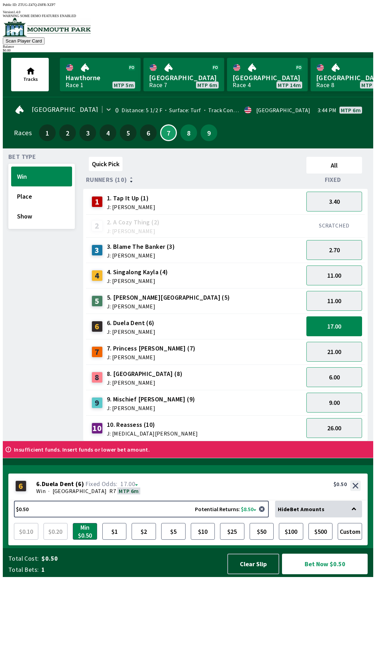
click at [358, 48] on div "$ 0.00" at bounding box center [188, 50] width 371 height 4
click at [353, 10] on div "Version 1.4.0" at bounding box center [188, 12] width 371 height 4
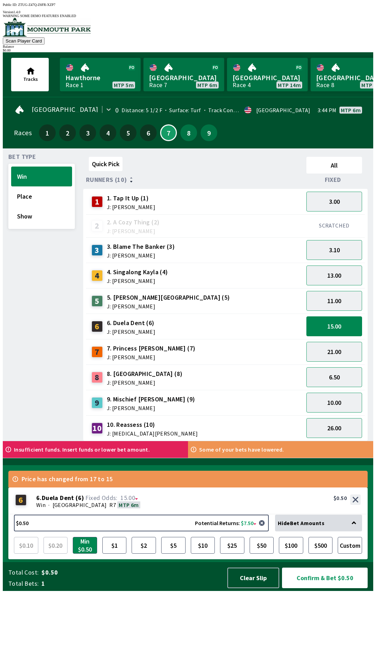
click at [353, 3] on div "Public ID: ZTUG-Z47Q-Z6FR-XZP7 Version 1.4.0" at bounding box center [188, 8] width 371 height 11
click at [80, 591] on div "Total Cost: $0.50 Total Bets: 1 Clear Slip Confirm & Bet $0.50" at bounding box center [190, 576] width 365 height 29
click at [88, 591] on div "Total Cost: $0.50 Total Bets: 1 Clear Slip Confirm & Bet $0.50" at bounding box center [190, 576] width 365 height 29
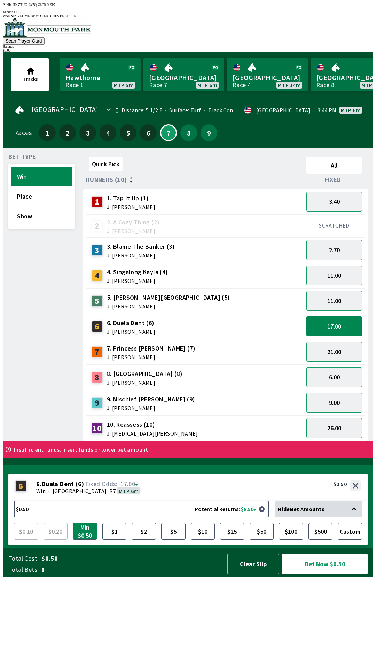
click at [160, 577] on div "Total Cost: $0.50 Total Bets: 1 Clear Slip Bet Now $0.50" at bounding box center [190, 562] width 365 height 29
click at [170, 577] on div "Total Cost: $0.50 Total Bets: 1 Clear Slip Bet Now $0.50" at bounding box center [190, 562] width 365 height 29
click at [171, 577] on div "Total Cost: $0.50 Total Bets: 1 Clear Slip Bet Now $0.50" at bounding box center [190, 562] width 365 height 29
click at [163, 577] on div "Total Cost: $0.50 Total Bets: 1 Clear Slip Bet Now $0.50" at bounding box center [190, 562] width 365 height 29
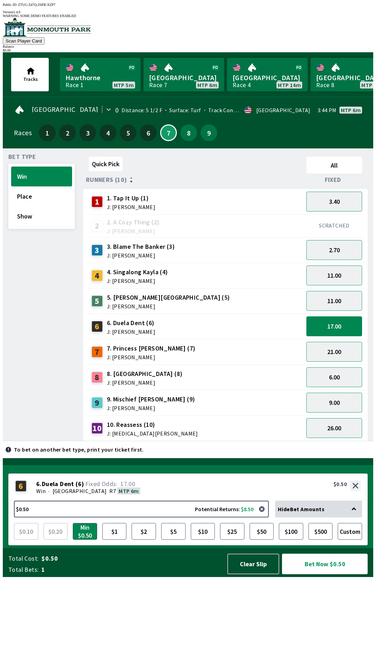
click at [347, 10] on div "Version 1.4.0" at bounding box center [188, 12] width 371 height 4
click at [344, 10] on div "Version 1.4.0" at bounding box center [188, 12] width 371 height 4
click at [346, 10] on div "Version 1.4.0" at bounding box center [188, 12] width 371 height 4
click at [348, 10] on div "Version 1.4.0" at bounding box center [188, 12] width 371 height 4
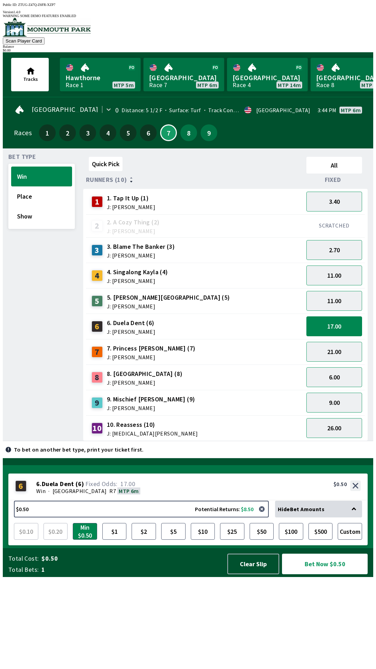
click at [347, 10] on div "Version 1.4.0" at bounding box center [188, 12] width 371 height 4
click at [348, 10] on div "Version 1.4.0" at bounding box center [188, 12] width 371 height 4
click at [252, 458] on div "To bet on another bet type, print your ticket first." at bounding box center [188, 449] width 371 height 17
click at [259, 574] on button "Clear Slip" at bounding box center [253, 563] width 52 height 21
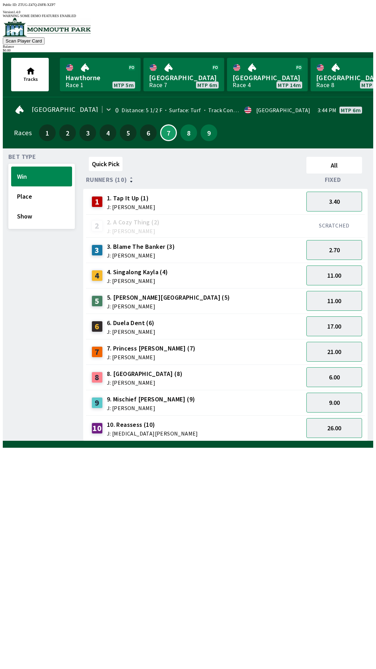
click at [364, 30] on div "Scan Player Card Balance $ 0.00" at bounding box center [188, 35] width 371 height 34
click at [49, 3] on div "Public ID: ZTUG-Z47Q-Z6FR-XZP7 Version 1.4.0" at bounding box center [188, 8] width 371 height 11
click at [50, 7] on span "ZTUG-Z47Q-Z6FR-XZP7" at bounding box center [36, 5] width 37 height 4
click at [342, 10] on div "Version 1.4.0" at bounding box center [188, 12] width 371 height 4
click at [358, 45] on div "Balance" at bounding box center [188, 47] width 371 height 4
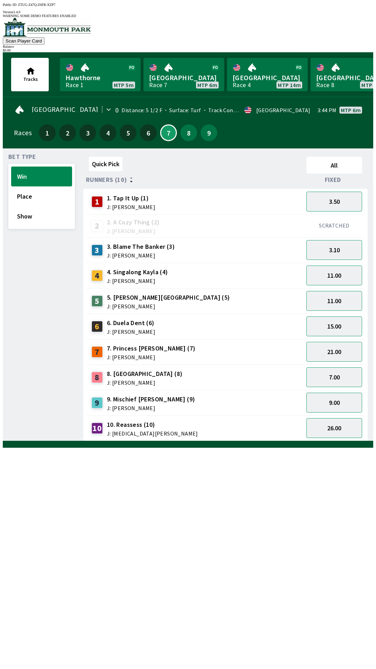
click at [350, 48] on div "$ 0.00" at bounding box center [188, 50] width 371 height 4
click at [48, 317] on div "Bet Type Win Place Show" at bounding box center [41, 297] width 67 height 287
click at [22, 420] on div "Bet Type Win Place Show" at bounding box center [41, 297] width 67 height 287
click at [62, 124] on button "2" at bounding box center [67, 132] width 17 height 17
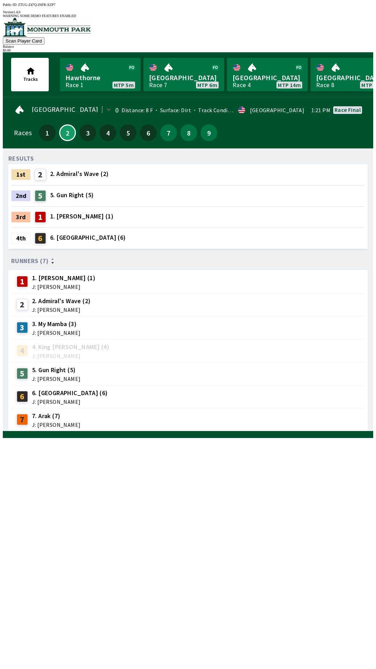
click at [223, 130] on div "Races 1 2 3 4 5 6 7 8 9" at bounding box center [188, 133] width 348 height 20
click at [111, 73] on link "Hawthorne Race 1 MTP 5m" at bounding box center [100, 74] width 81 height 33
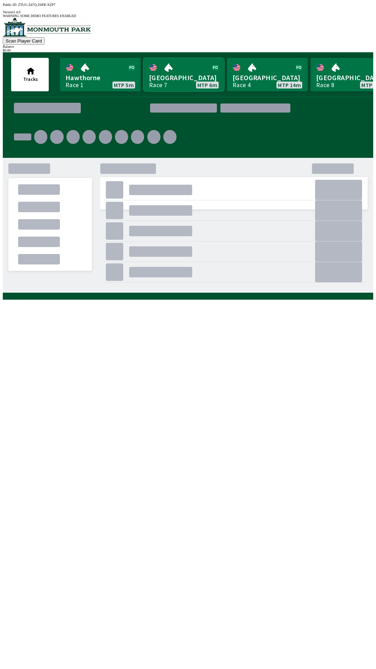
click at [181, 72] on link "[GEOGRAPHIC_DATA] Race 7 MTP 6m" at bounding box center [183, 74] width 81 height 33
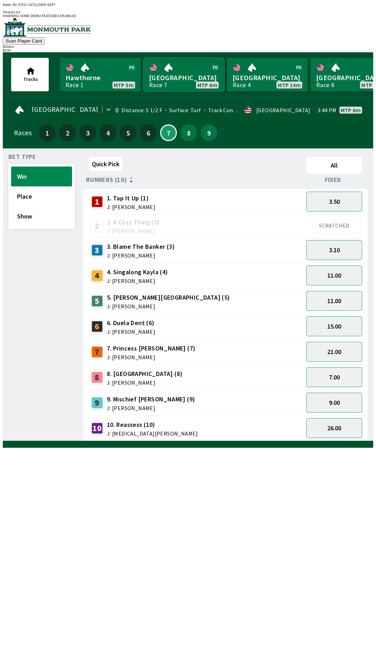
click at [186, 72] on link "[GEOGRAPHIC_DATA] Race 7 MTP 6m" at bounding box center [183, 74] width 81 height 33
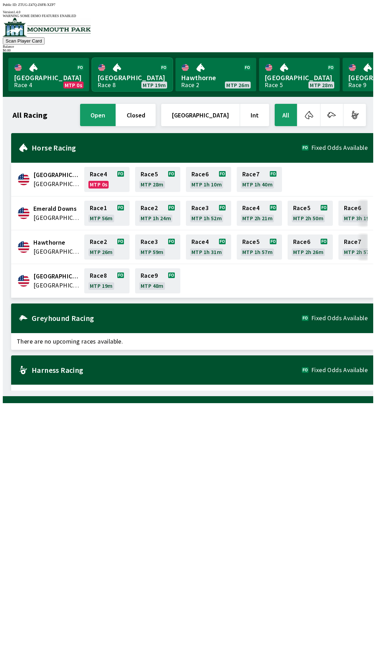
click at [114, 75] on link "[GEOGRAPHIC_DATA] Race 8 MTP 19m" at bounding box center [132, 74] width 81 height 33
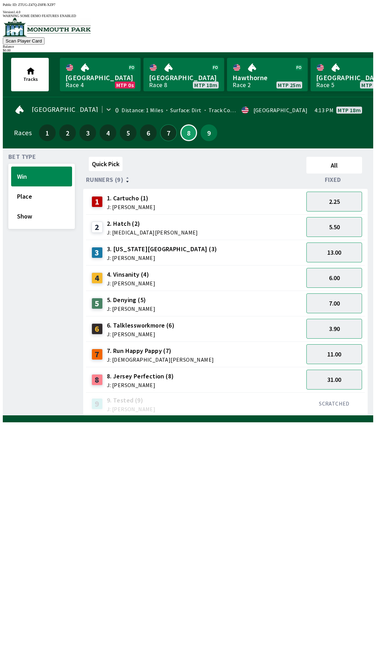
click at [167, 132] on button "7" at bounding box center [168, 132] width 17 height 17
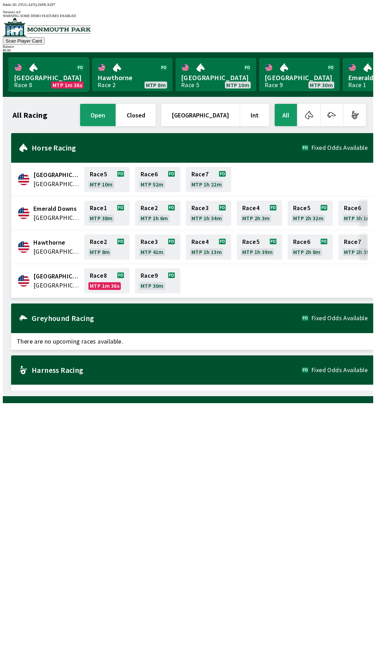
click at [49, 78] on link "[GEOGRAPHIC_DATA] Race 8 MTP 1m 36s" at bounding box center [48, 74] width 81 height 33
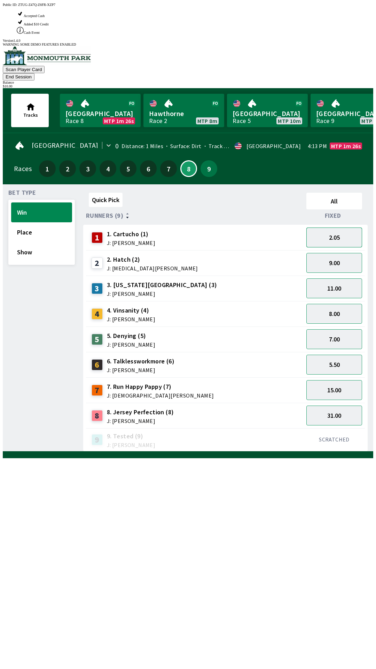
click at [336, 227] on button "2.05" at bounding box center [335, 237] width 56 height 20
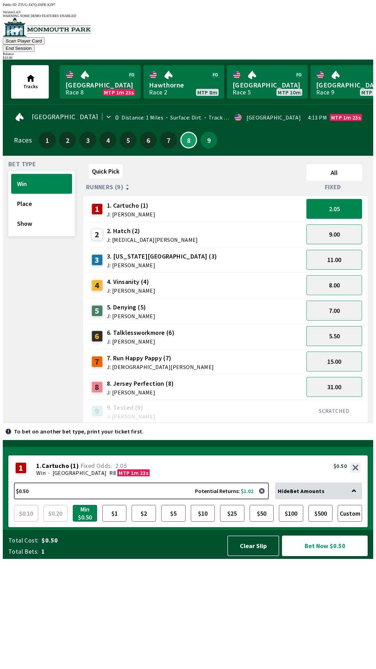
click at [349, 326] on button "5.50" at bounding box center [335, 336] width 56 height 20
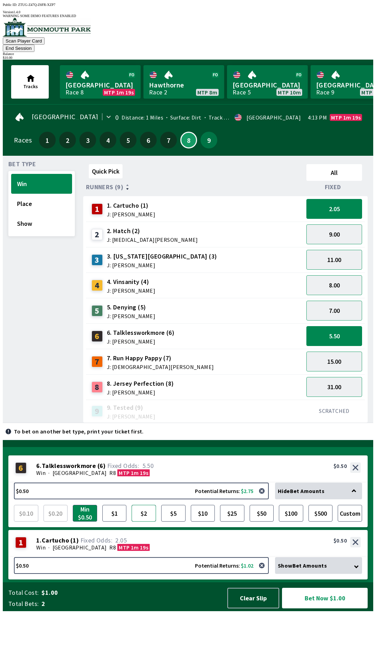
click at [135, 521] on button "$2" at bounding box center [144, 513] width 24 height 17
click at [357, 574] on div "Show Bet Amounts" at bounding box center [318, 565] width 87 height 17
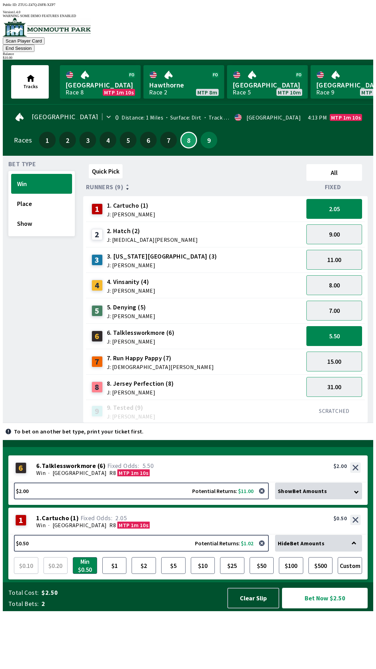
click at [333, 608] on button "Bet Now $2.50" at bounding box center [325, 598] width 86 height 21
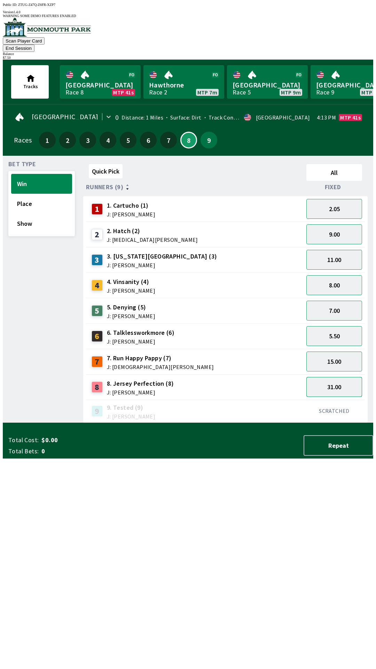
click at [342, 377] on button "31.00" at bounding box center [335, 387] width 56 height 20
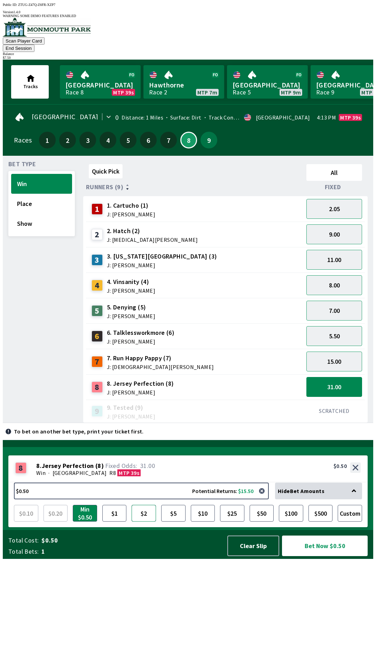
click at [139, 521] on button "$2" at bounding box center [144, 513] width 24 height 17
click at [324, 556] on button "Bet Now $2.00" at bounding box center [325, 545] width 86 height 21
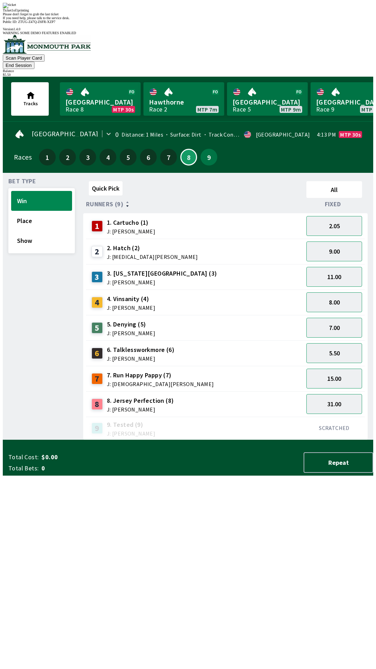
click at [246, 434] on div "Quick Pick All Runners (9) Fixed 1 1. Cartucho (1) J: [PERSON_NAME] 2.05 2 2. H…" at bounding box center [228, 309] width 290 height 262
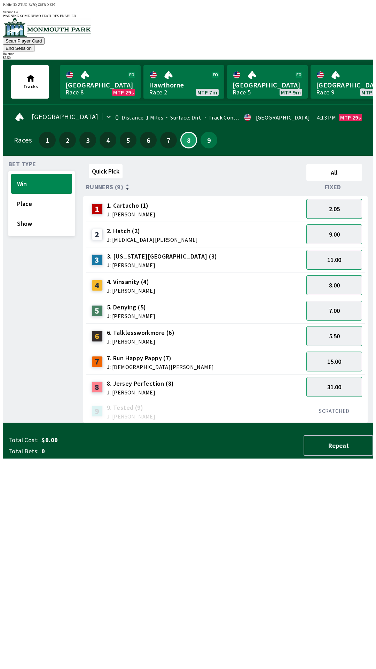
click at [347, 200] on button "2.05" at bounding box center [335, 209] width 56 height 20
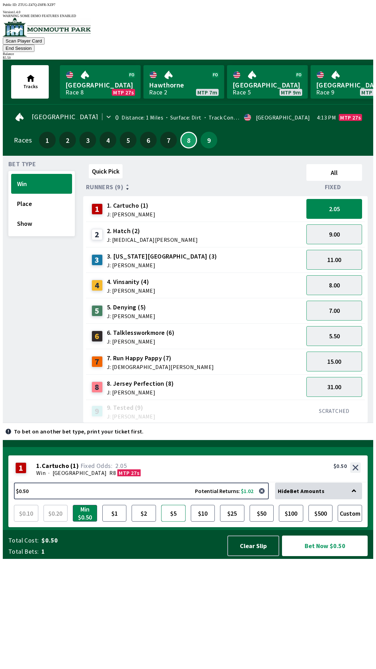
click at [175, 521] on button "$5" at bounding box center [173, 513] width 24 height 17
click at [343, 199] on button "2.05" at bounding box center [335, 209] width 56 height 20
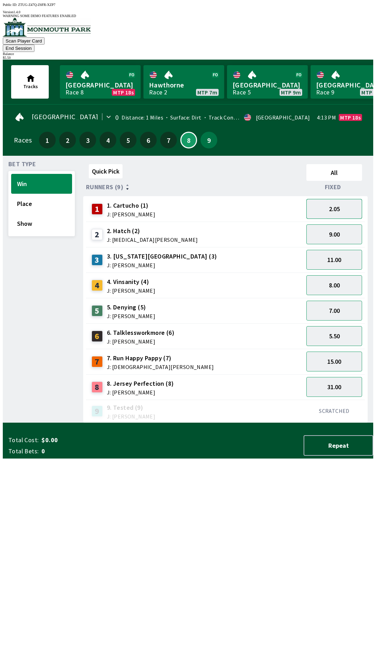
click at [342, 200] on button "2.05" at bounding box center [335, 209] width 56 height 20
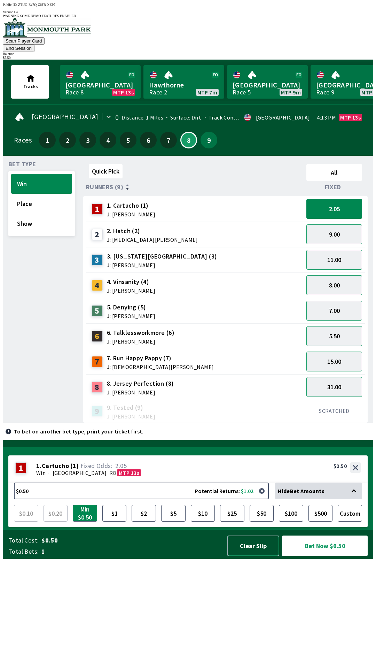
click at [253, 556] on button "Clear Slip" at bounding box center [253, 545] width 52 height 21
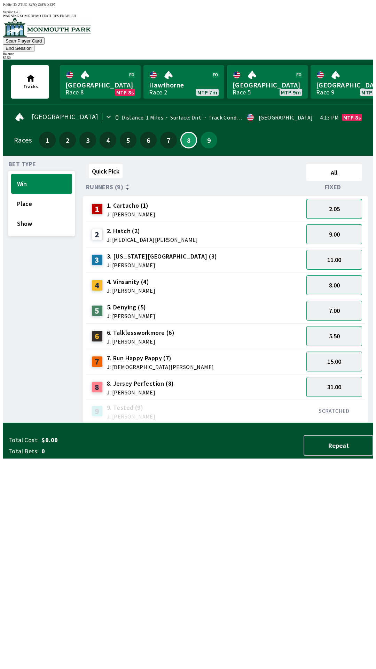
click at [354, 199] on button "2.05" at bounding box center [335, 209] width 56 height 20
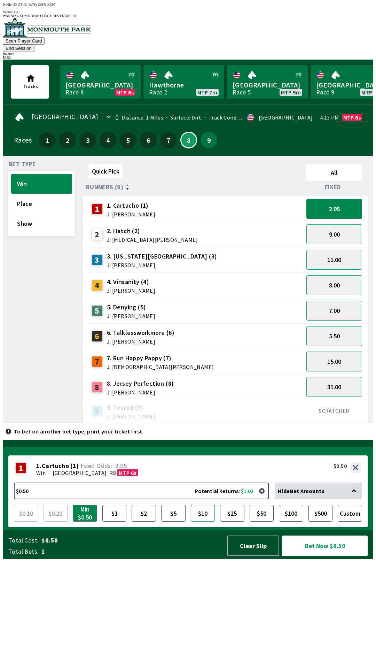
click at [211, 521] on button "$10" at bounding box center [203, 513] width 24 height 17
click at [175, 521] on button "$5" at bounding box center [173, 513] width 24 height 17
click at [330, 556] on button "Bet Now $5.00" at bounding box center [325, 545] width 86 height 21
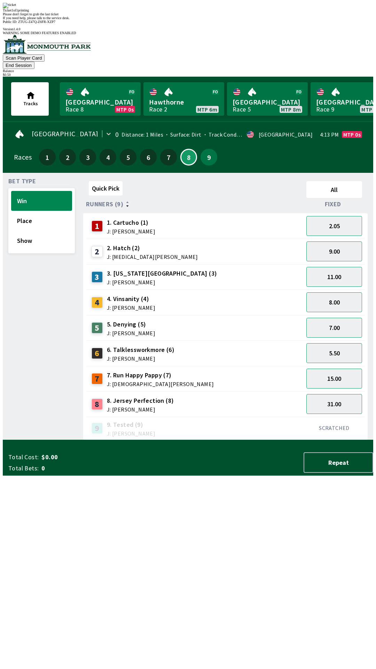
click at [223, 440] on div "Quick Pick All Runners (9) Fixed 1 1. Cartucho (1) J: [PERSON_NAME] 2.05 2 2. H…" at bounding box center [228, 309] width 290 height 262
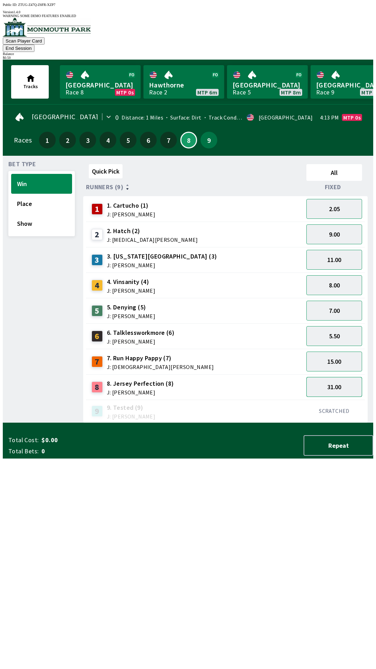
click at [342, 377] on button "31.00" at bounding box center [335, 387] width 56 height 20
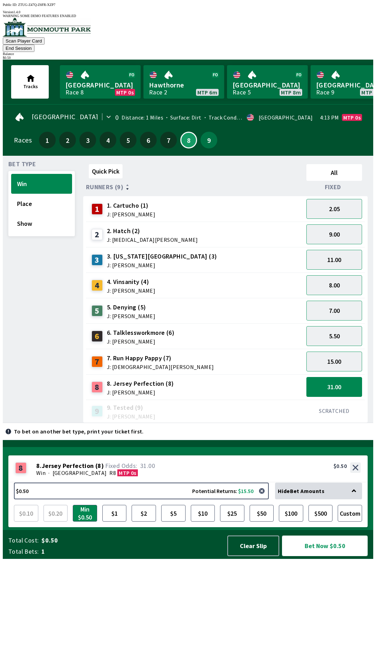
click at [331, 556] on button "Bet Now $0.50" at bounding box center [325, 545] width 86 height 21
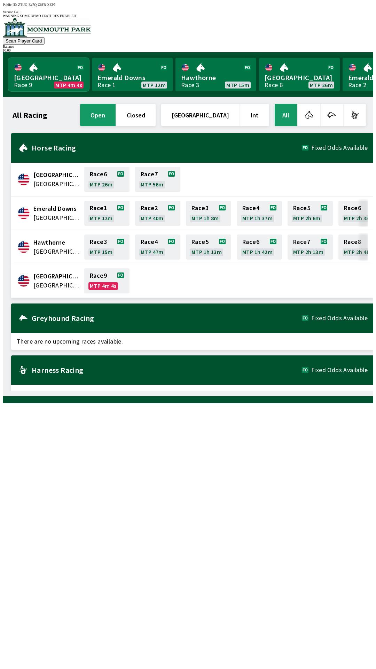
click at [42, 65] on link "Monmouth Park Race 9 MTP 4m 4s" at bounding box center [48, 74] width 81 height 33
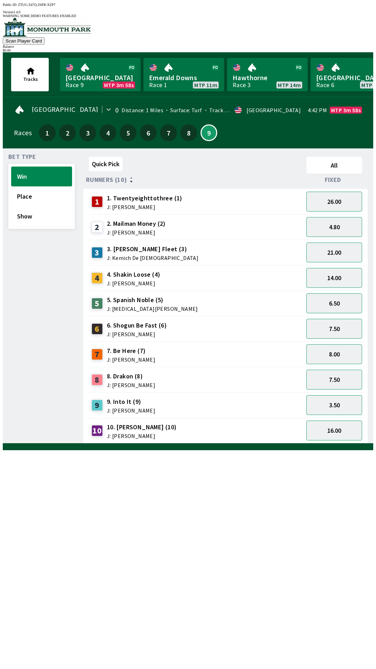
click at [230, 443] on div "Quick Pick All Runners (10) Fixed 1 1. Twentyeighttothree (1) J: [PERSON_NAME] …" at bounding box center [228, 298] width 290 height 289
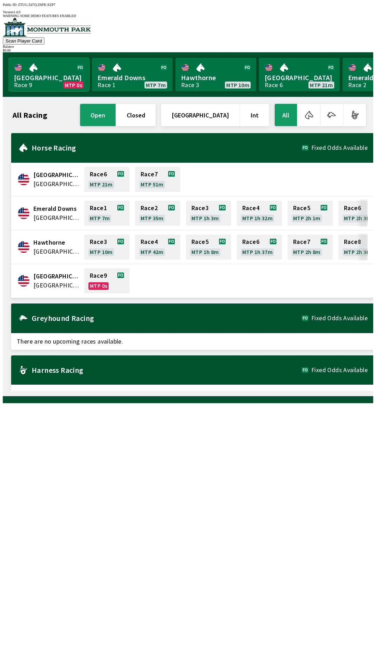
click at [42, 65] on link "[GEOGRAPHIC_DATA] Race 9 MTP 0s" at bounding box center [48, 74] width 81 height 33
click at [103, 277] on link "Race 9 MTP 0s" at bounding box center [106, 280] width 45 height 25
